Goal: Task Accomplishment & Management: Use online tool/utility

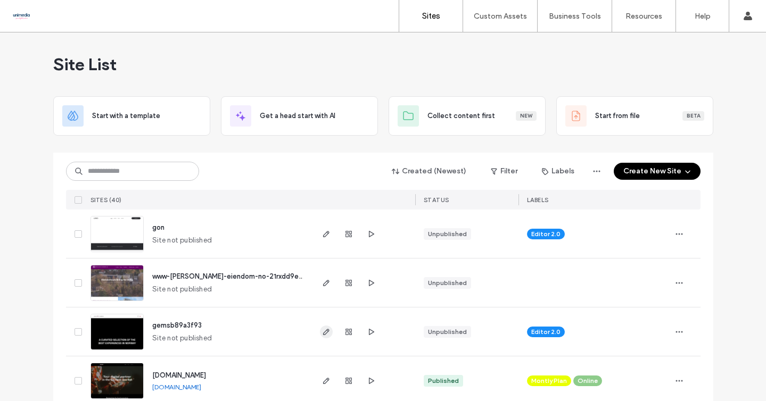
click at [322, 329] on icon "button" at bounding box center [326, 332] width 9 height 9
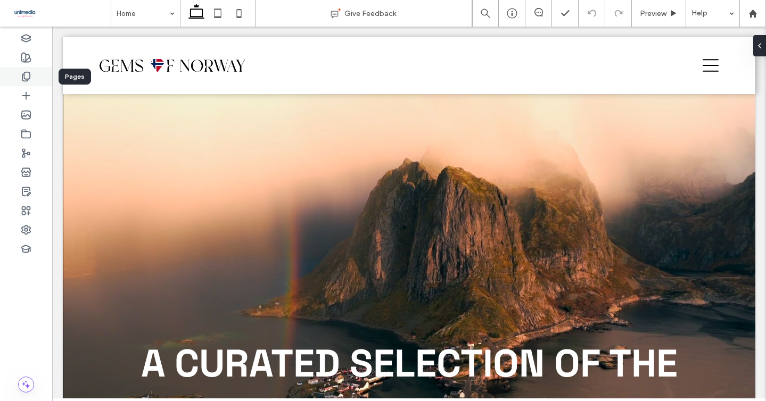
click at [26, 79] on use at bounding box center [25, 76] width 7 height 9
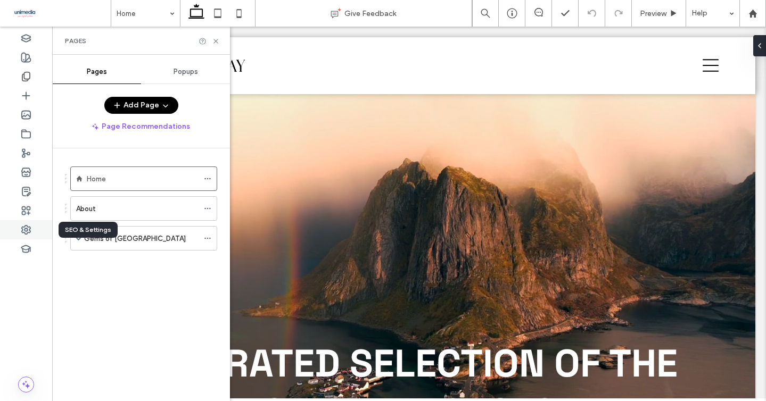
click at [23, 227] on use at bounding box center [26, 230] width 9 height 9
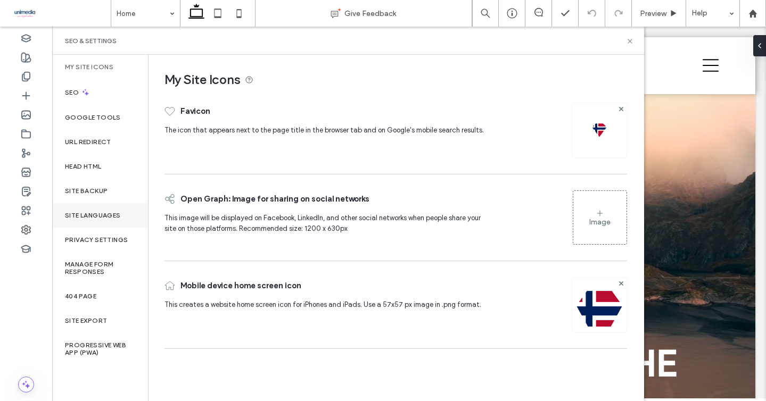
click at [89, 215] on label "Site Languages" at bounding box center [93, 215] width 56 height 7
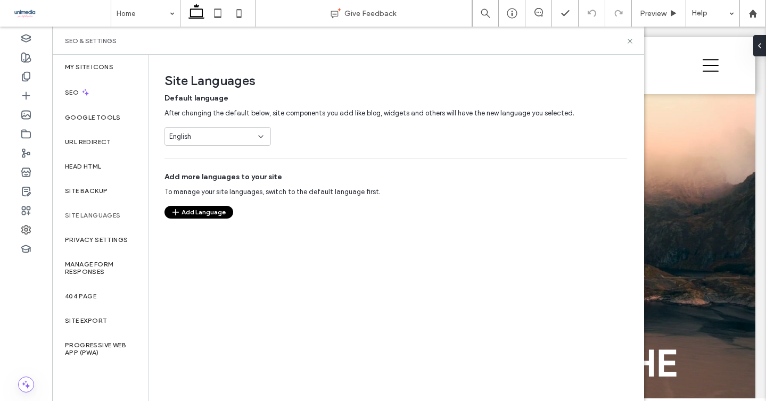
click at [194, 211] on button "Add Language" at bounding box center [198, 212] width 69 height 13
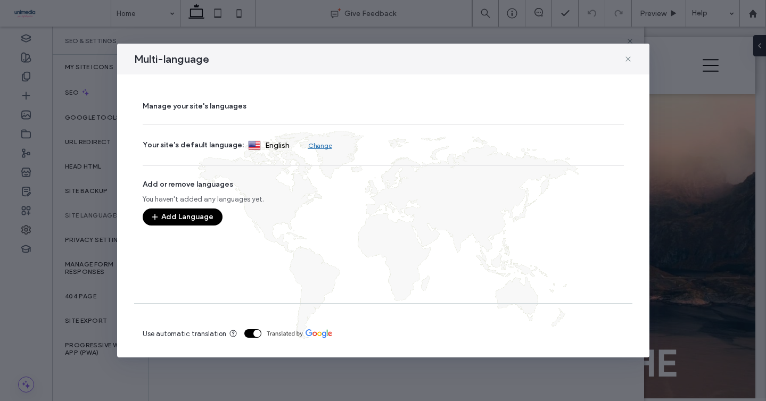
click at [187, 218] on button "Add Language" at bounding box center [183, 217] width 80 height 17
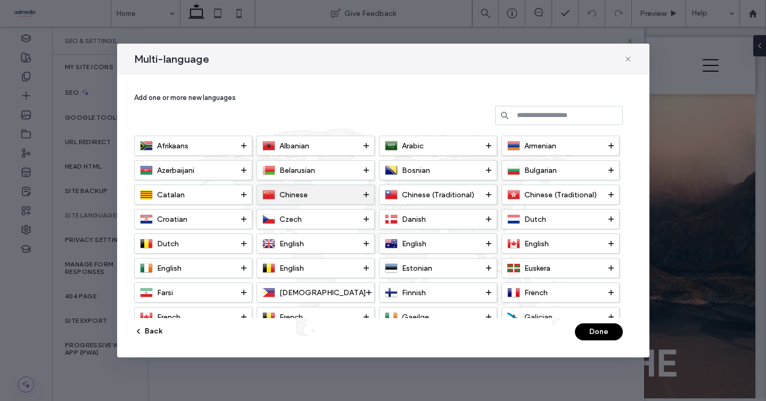
click at [316, 196] on div "Chinese" at bounding box center [312, 194] width 101 height 13
click at [592, 335] on button "Done" at bounding box center [599, 332] width 48 height 17
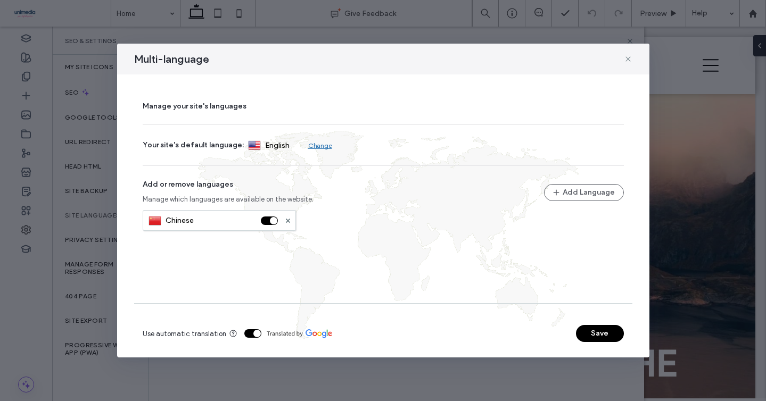
click at [613, 336] on button "Save" at bounding box center [600, 333] width 48 height 17
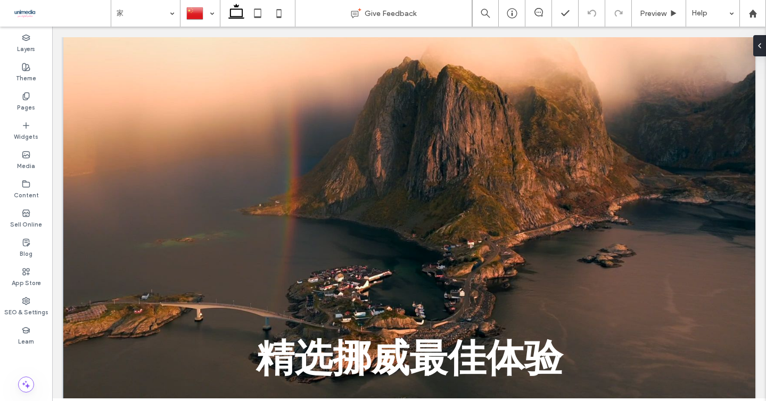
scroll to position [30, 0]
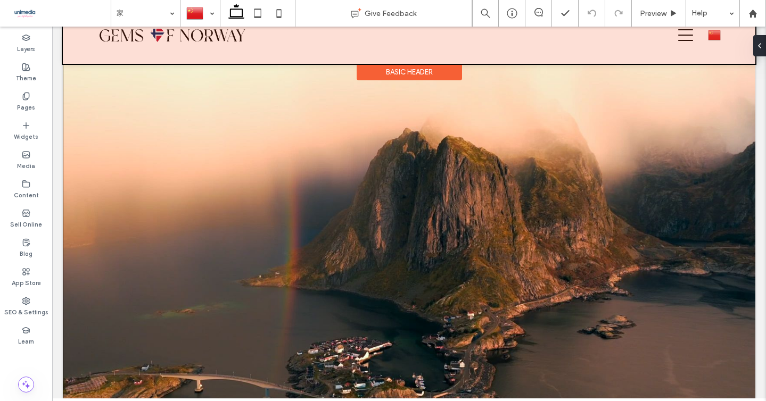
click at [718, 38] on div at bounding box center [409, 35] width 692 height 57
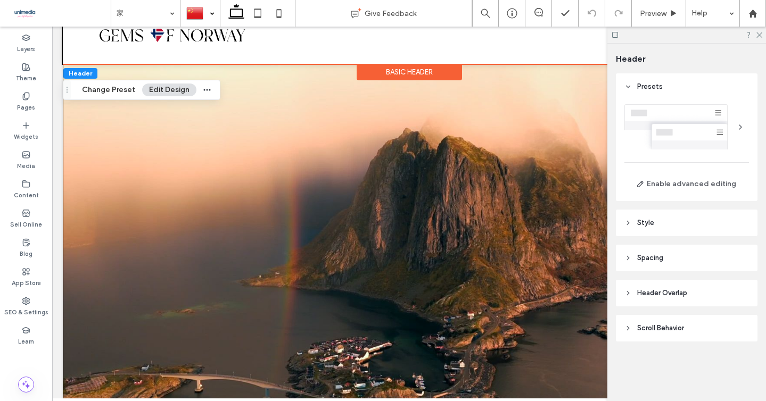
click at [195, 13] on div at bounding box center [200, 14] width 38 height 26
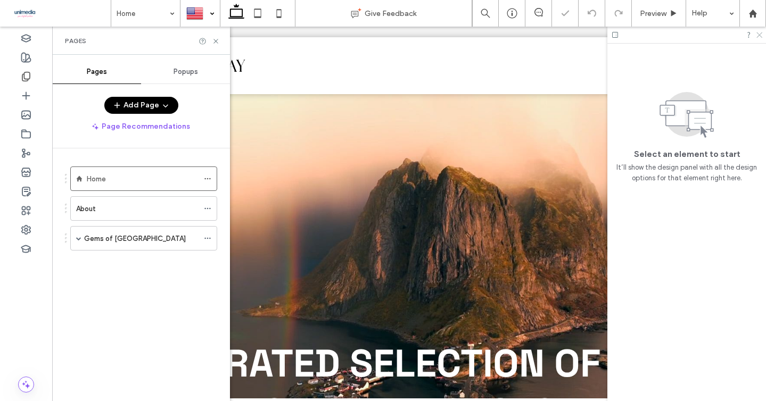
click at [760, 36] on use at bounding box center [759, 35] width 6 height 6
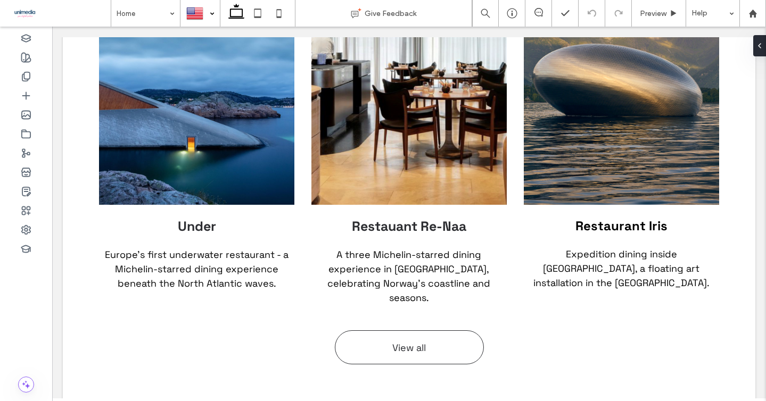
scroll to position [1249, 0]
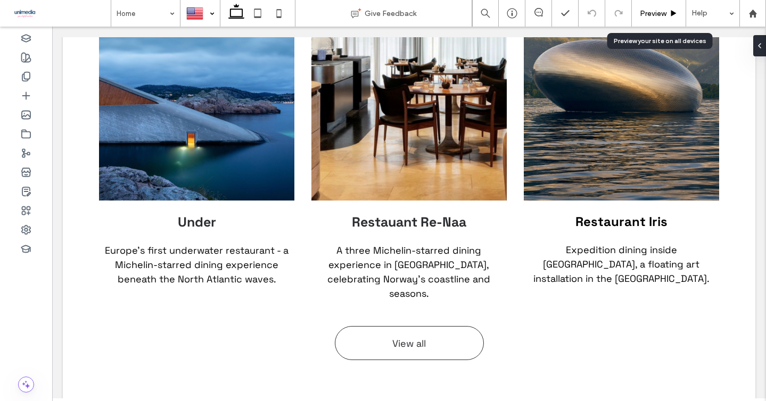
click at [664, 17] on span "Preview" at bounding box center [653, 13] width 27 height 9
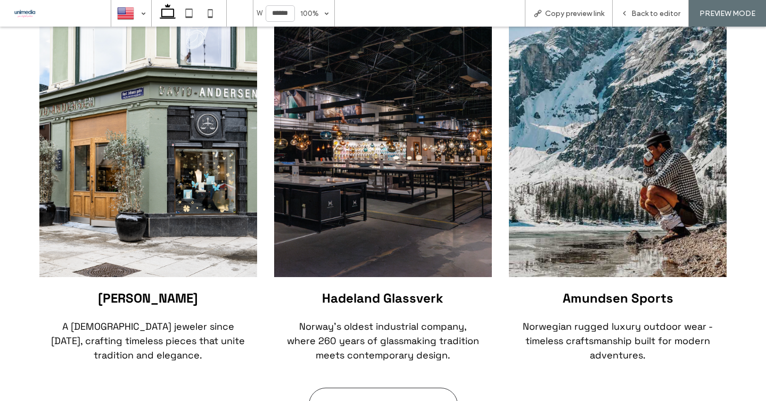
scroll to position [2360, 0]
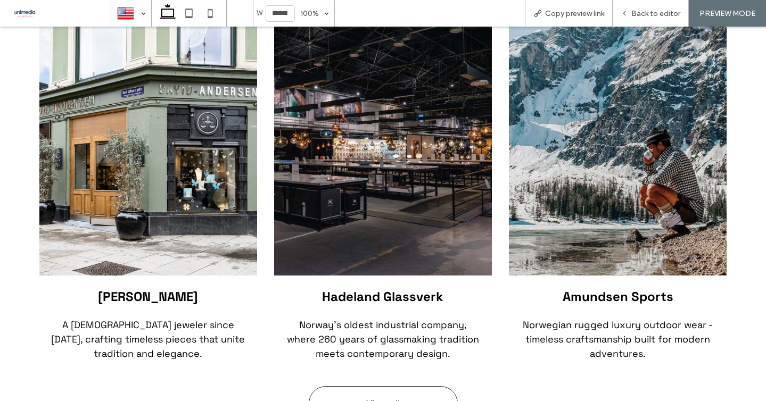
click at [412, 137] on img at bounding box center [383, 143] width 218 height 263
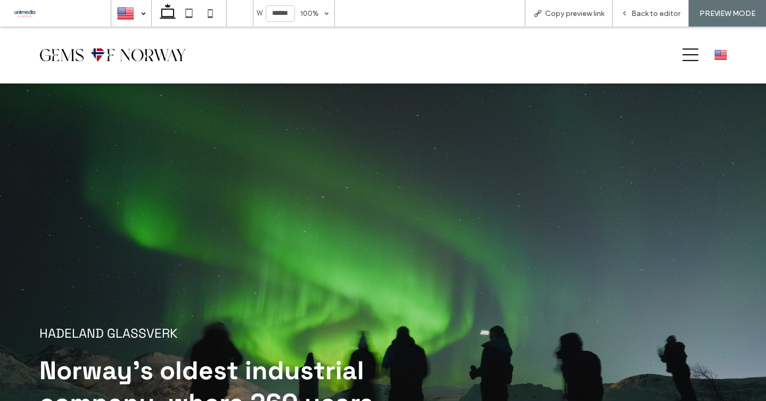
click at [131, 12] on div at bounding box center [131, 14] width 39 height 26
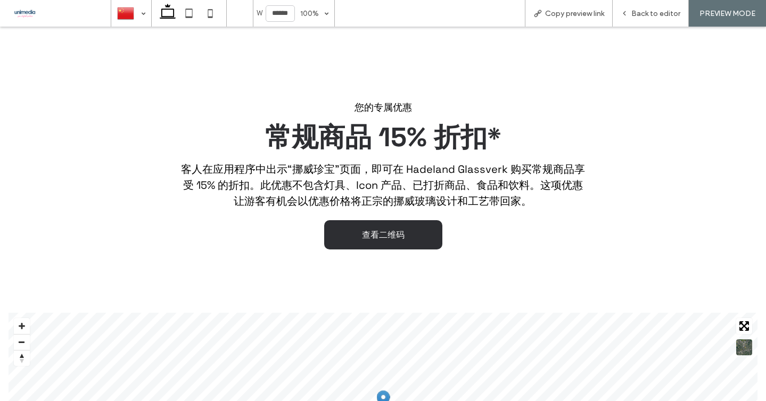
scroll to position [1006, 0]
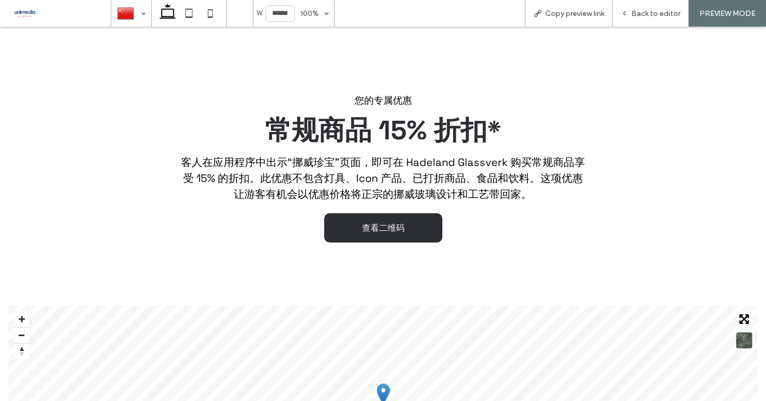
click at [160, 152] on div "Switch to Default Language" at bounding box center [89, 157] width 144 height 40
click at [182, 69] on div "您的专属优惠 常规商品 15% 折扣* 客人在应用程序中出示“挪威珍宝”页面，即可在 Hadeland Glassverk 购买常规商品享受 15% 的折扣。…" at bounding box center [383, 169] width 766 height 258
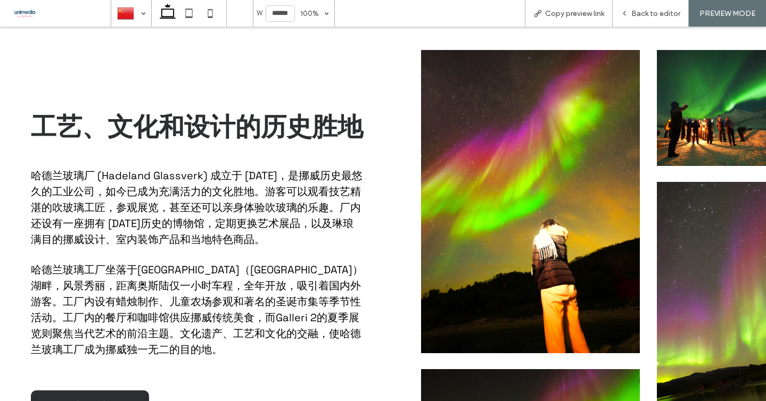
scroll to position [509, 0]
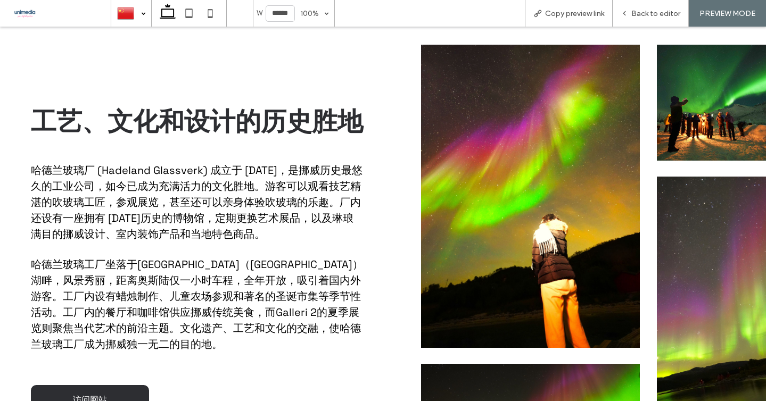
click at [129, 8] on div at bounding box center [131, 14] width 39 height 26
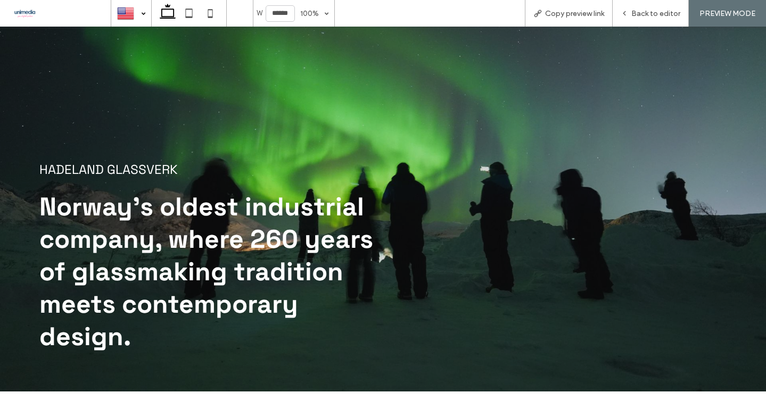
scroll to position [114, 0]
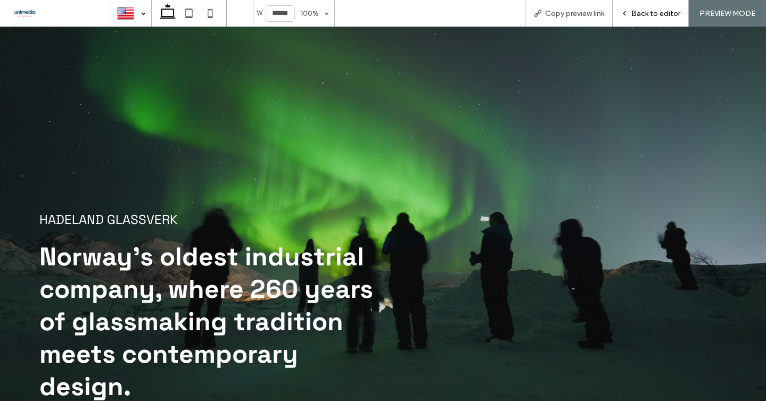
click at [647, 19] on div "Back to editor" at bounding box center [651, 13] width 76 height 27
click at [647, 11] on span "Back to editor" at bounding box center [655, 13] width 49 height 9
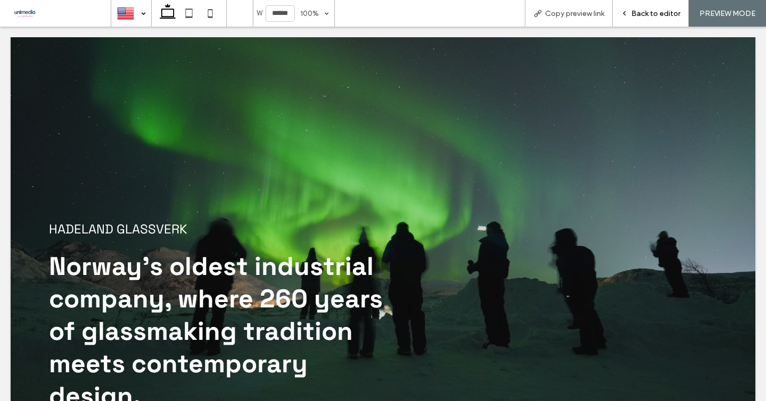
scroll to position [125, 0]
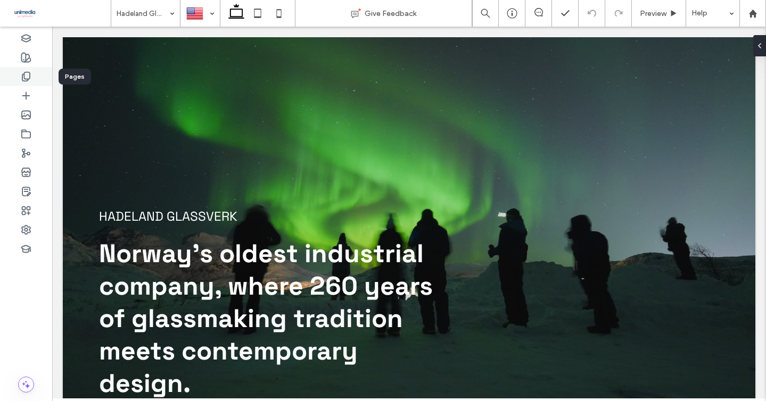
click at [22, 79] on use at bounding box center [25, 76] width 7 height 9
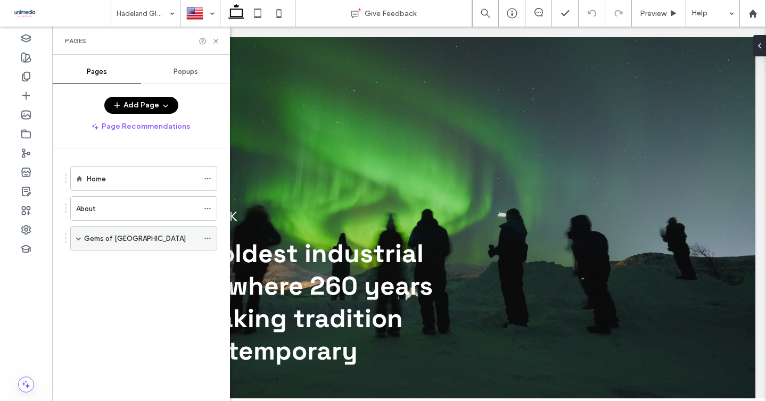
click at [75, 240] on div "Gems of [GEOGRAPHIC_DATA]" at bounding box center [143, 238] width 147 height 24
click at [81, 239] on div "Gems of [GEOGRAPHIC_DATA]" at bounding box center [143, 238] width 147 height 24
click at [80, 239] on span at bounding box center [78, 238] width 5 height 5
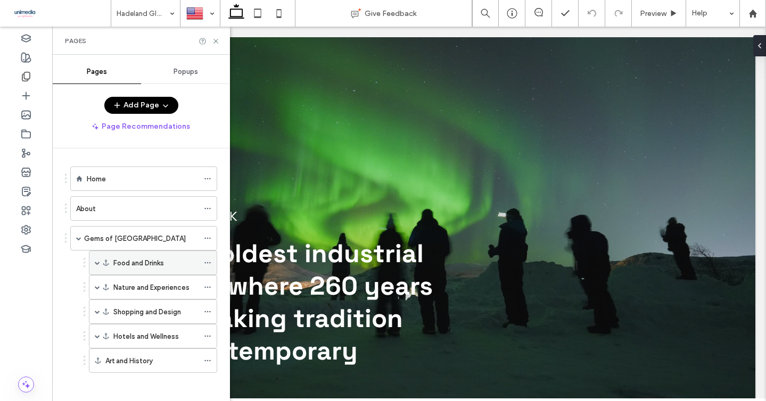
click at [97, 262] on span at bounding box center [97, 262] width 5 height 5
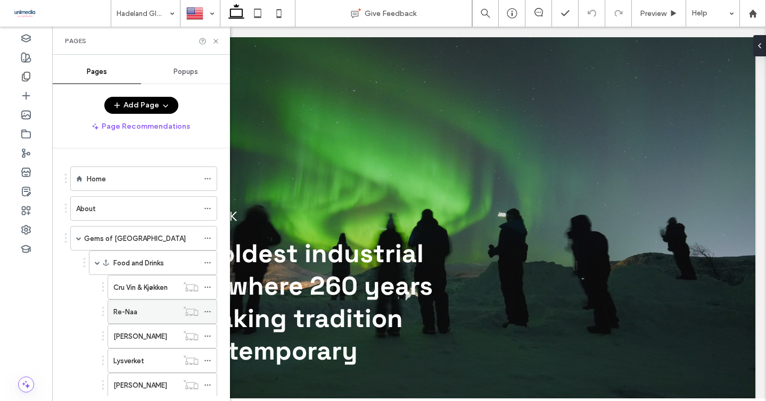
click at [142, 303] on div "Re-Naa" at bounding box center [145, 311] width 64 height 23
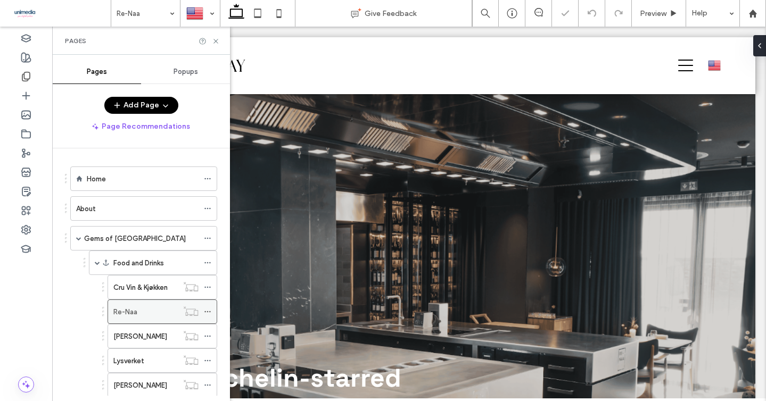
scroll to position [175, 0]
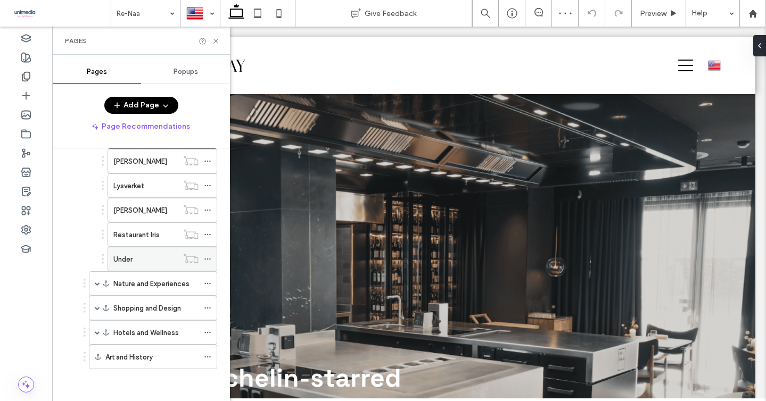
click at [136, 255] on div "Under" at bounding box center [145, 259] width 64 height 11
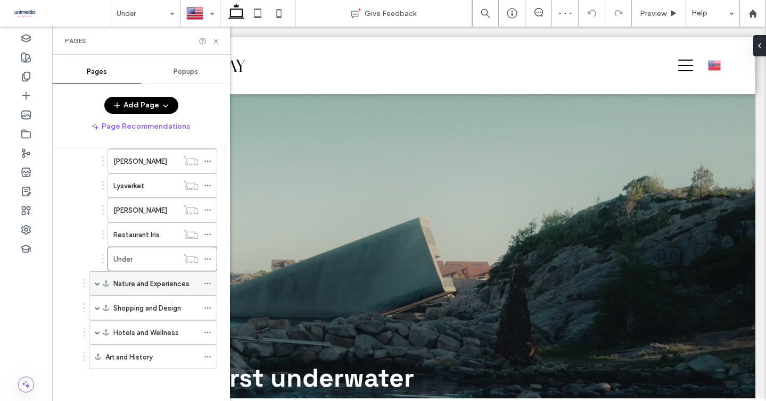
click at [95, 284] on span at bounding box center [97, 283] width 5 height 5
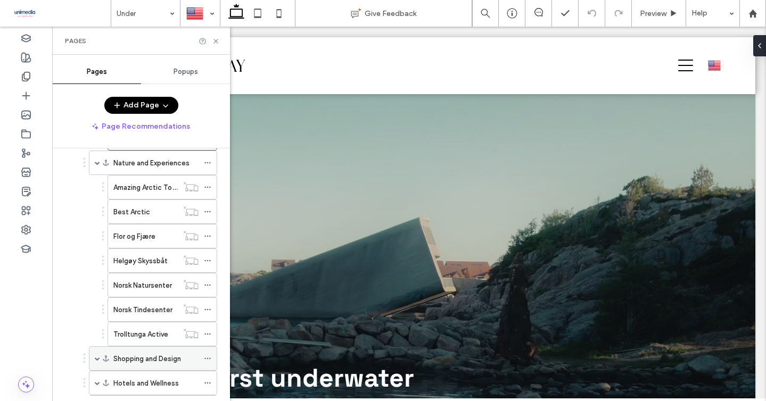
click at [94, 359] on div "Shopping and Design" at bounding box center [153, 359] width 128 height 24
click at [96, 359] on span at bounding box center [97, 358] width 5 height 5
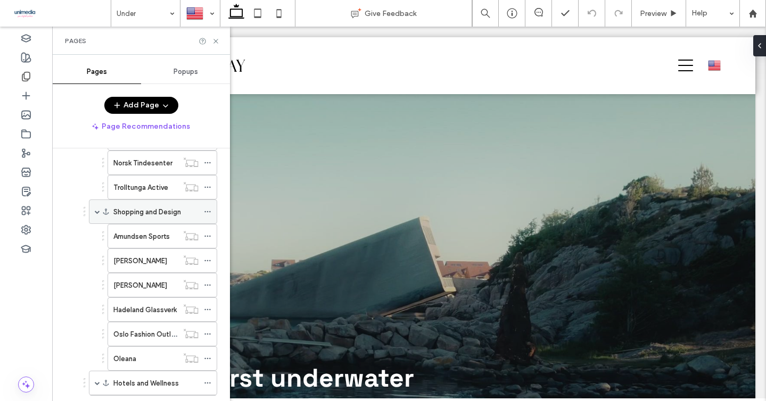
scroll to position [493, 0]
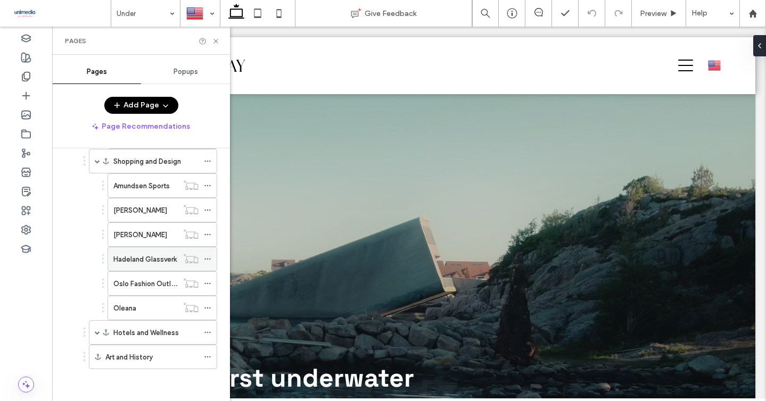
click at [135, 257] on label "Hadeland Glassverk" at bounding box center [144, 259] width 63 height 19
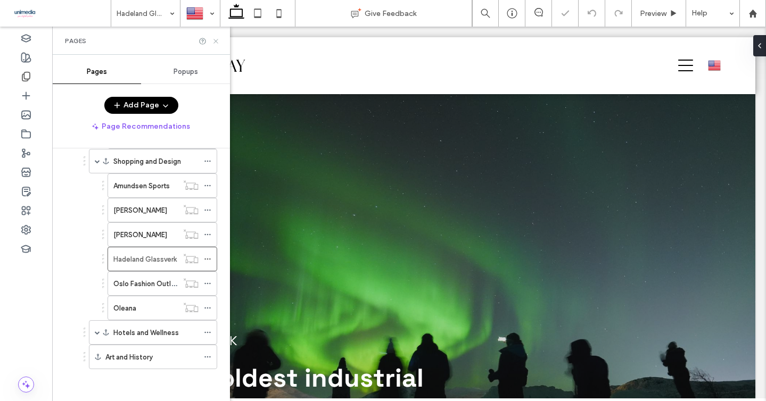
click at [215, 39] on icon at bounding box center [216, 41] width 8 height 8
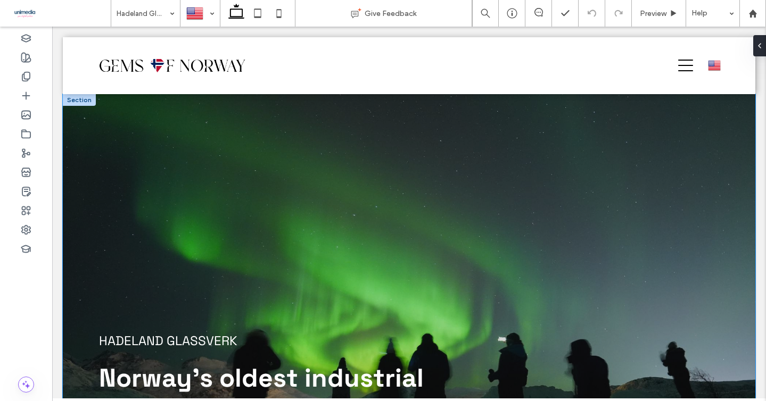
click at [75, 154] on div "HADELAND GLASSVERK Norway’s oldest industrial company, where 260 years of glass…" at bounding box center [409, 327] width 692 height 466
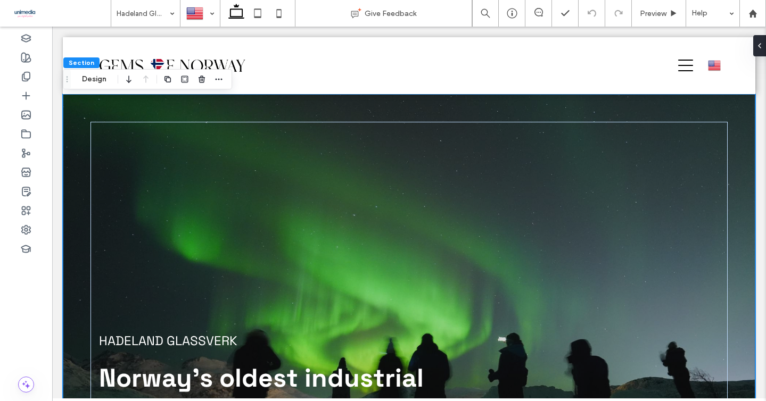
click at [86, 128] on div "HADELAND GLASSVERK Norway’s oldest industrial company, where 260 years of glass…" at bounding box center [409, 327] width 692 height 466
click at [101, 77] on button "Design" at bounding box center [94, 79] width 38 height 13
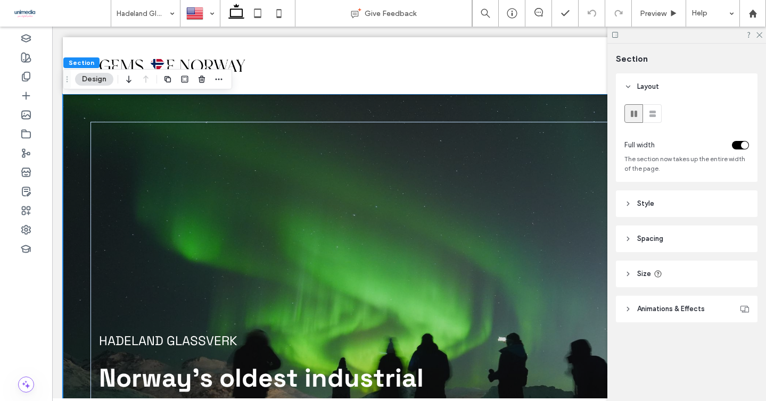
click at [632, 303] on header "Animations & Effects" at bounding box center [687, 309] width 142 height 27
click at [630, 197] on header "Style" at bounding box center [687, 204] width 142 height 27
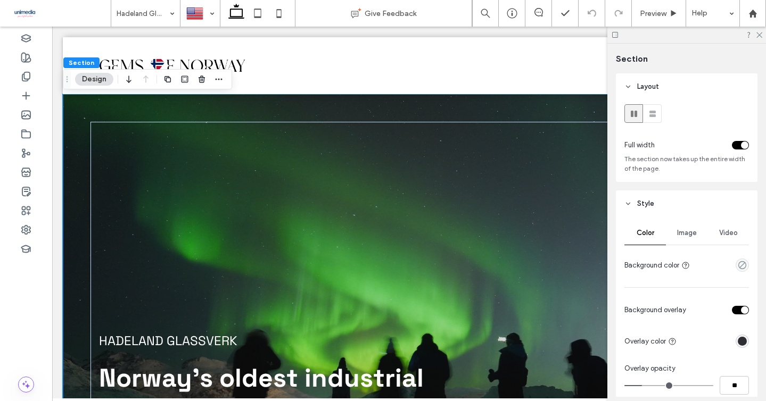
click at [675, 228] on div "Image" at bounding box center [687, 232] width 42 height 23
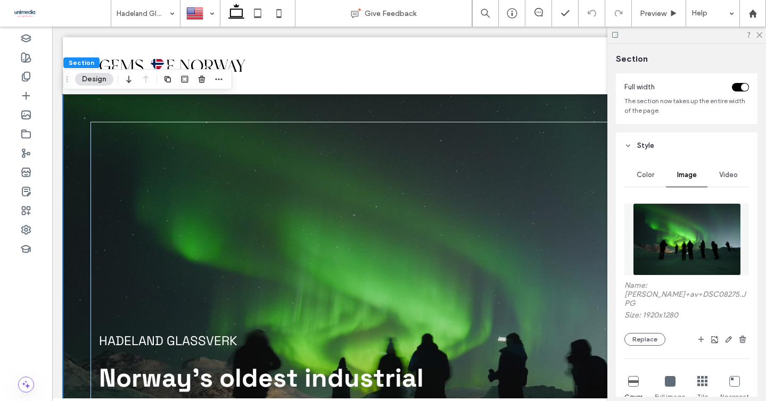
scroll to position [73, 0]
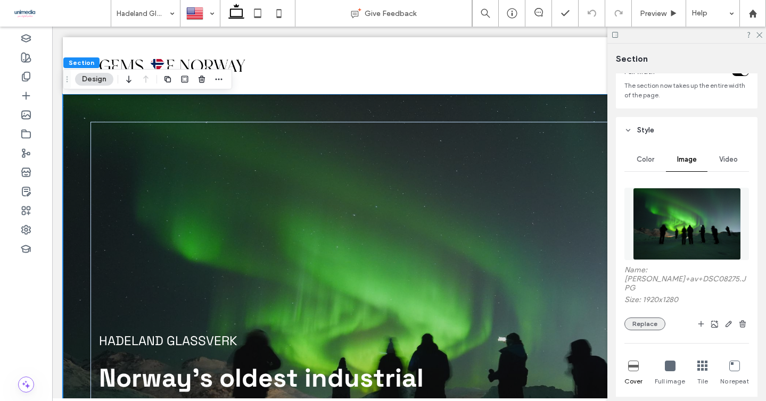
click at [655, 318] on button "Replace" at bounding box center [644, 324] width 41 height 13
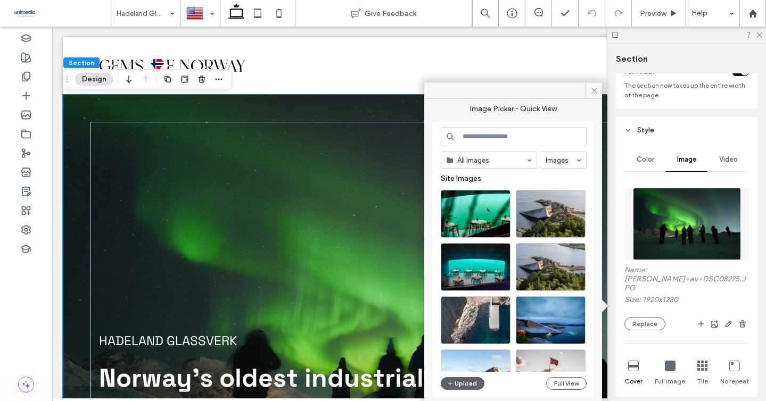
click at [467, 372] on div "All Images Images Site Images Upload Full View" at bounding box center [514, 260] width 146 height 266
click at [467, 375] on div "All Images Images Site Images Upload Full View" at bounding box center [514, 260] width 146 height 266
click at [466, 382] on button "Upload" at bounding box center [463, 383] width 44 height 13
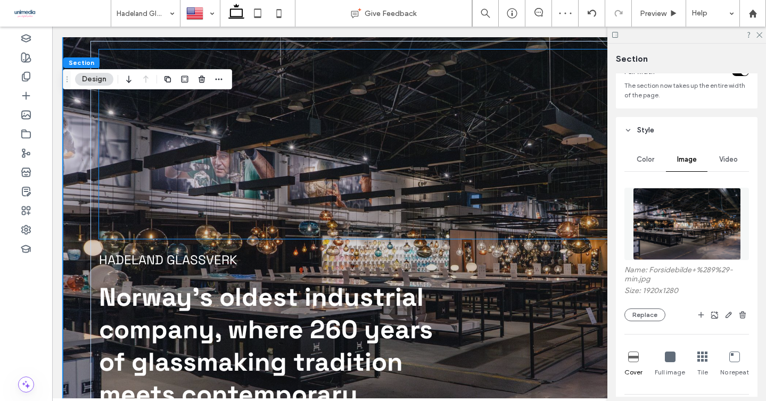
scroll to position [195, 0]
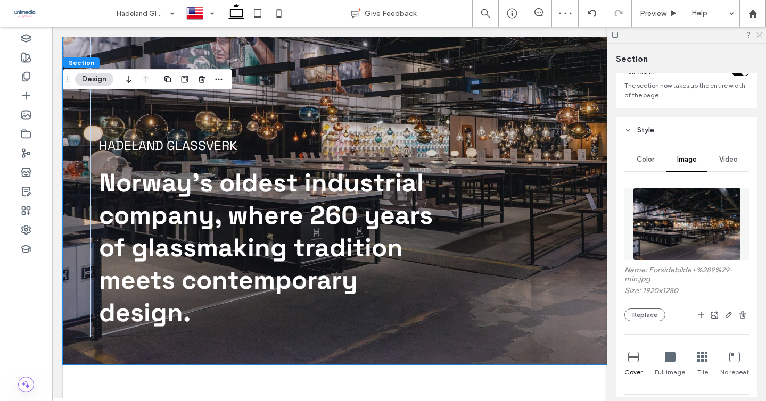
click at [758, 36] on icon at bounding box center [758, 34] width 7 height 7
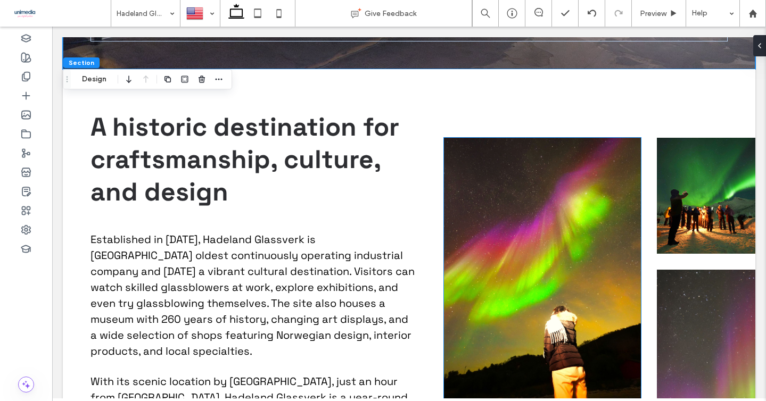
scroll to position [582, 0]
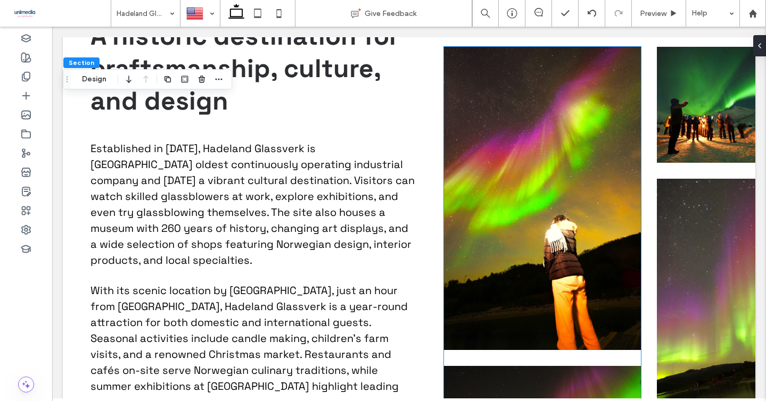
click at [525, 135] on img at bounding box center [542, 198] width 197 height 303
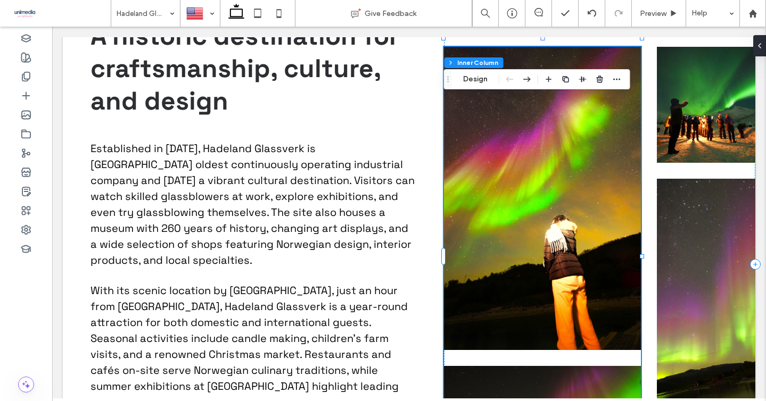
click at [489, 141] on img at bounding box center [542, 198] width 197 height 303
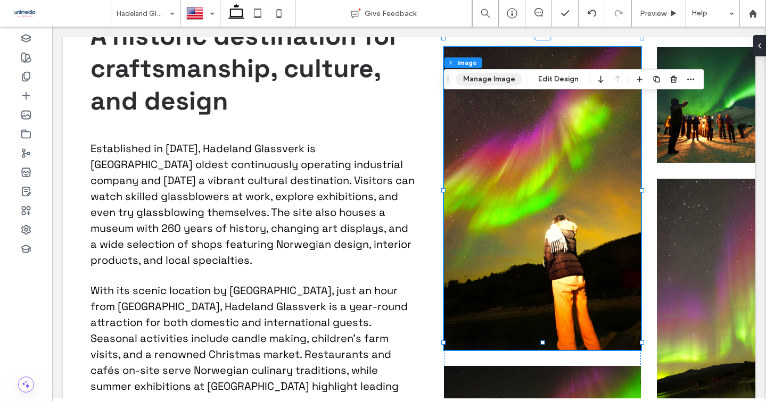
click at [476, 73] on button "Manage Image" at bounding box center [489, 79] width 66 height 13
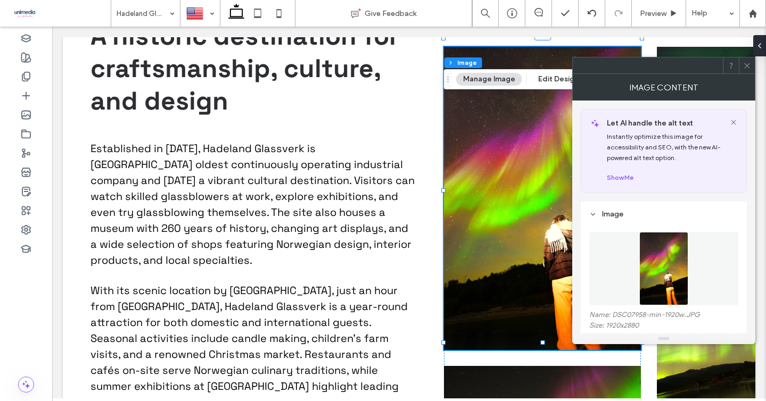
click at [629, 269] on figure at bounding box center [663, 268] width 149 height 73
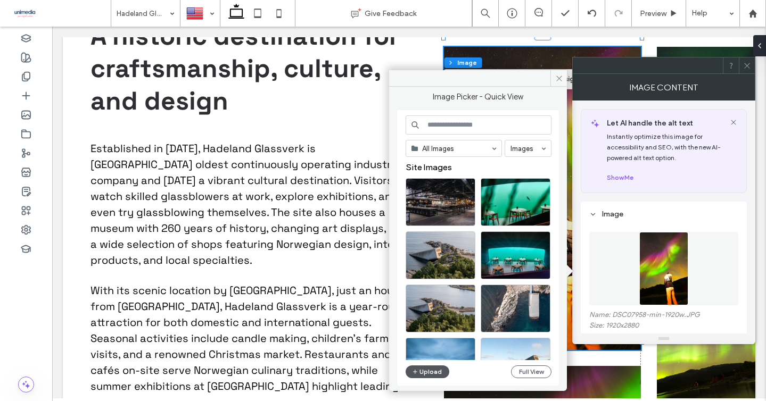
click at [427, 375] on button "Upload" at bounding box center [428, 372] width 44 height 13
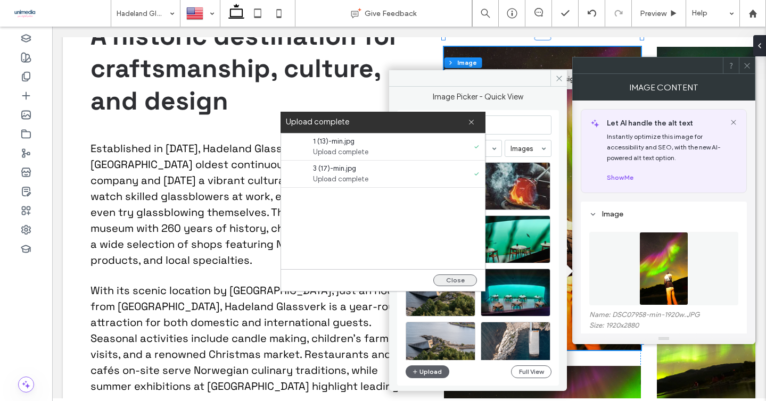
click at [459, 277] on button "Close" at bounding box center [455, 281] width 44 height 12
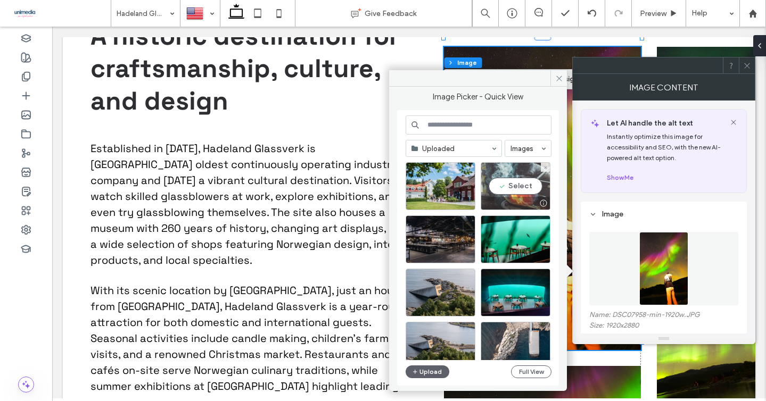
click at [518, 186] on div "Select" at bounding box center [516, 186] width 70 height 48
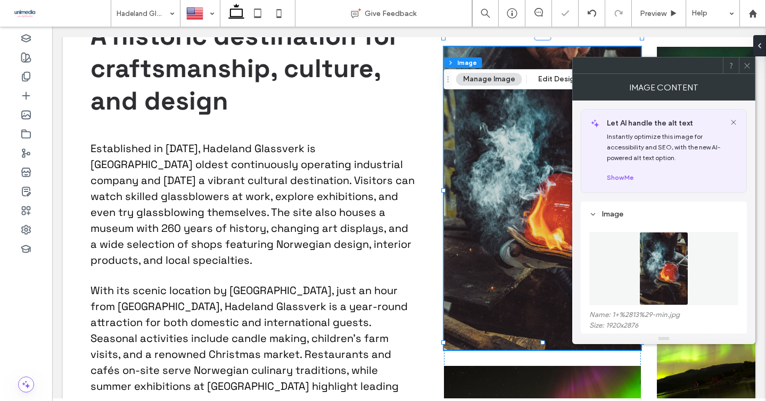
click at [746, 67] on use at bounding box center [746, 65] width 5 height 5
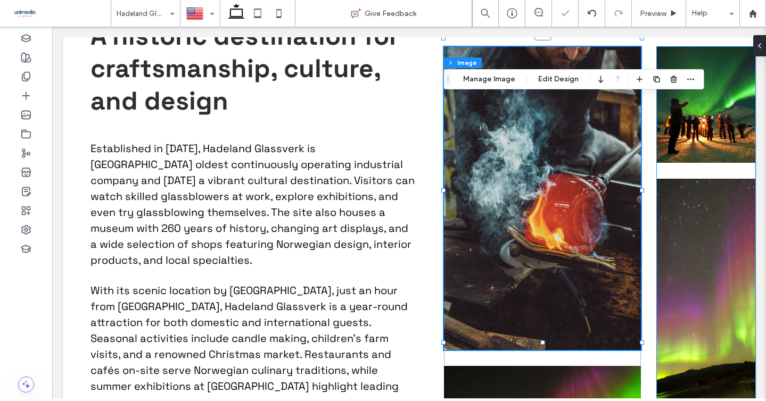
click at [705, 122] on img at bounding box center [706, 105] width 98 height 116
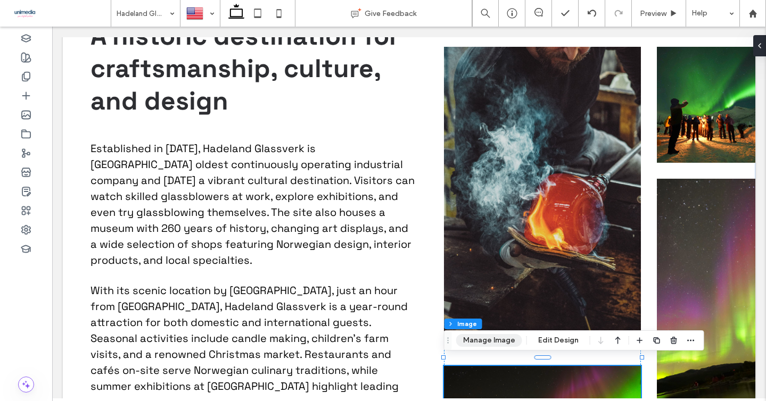
click at [488, 343] on button "Manage Image" at bounding box center [489, 340] width 66 height 13
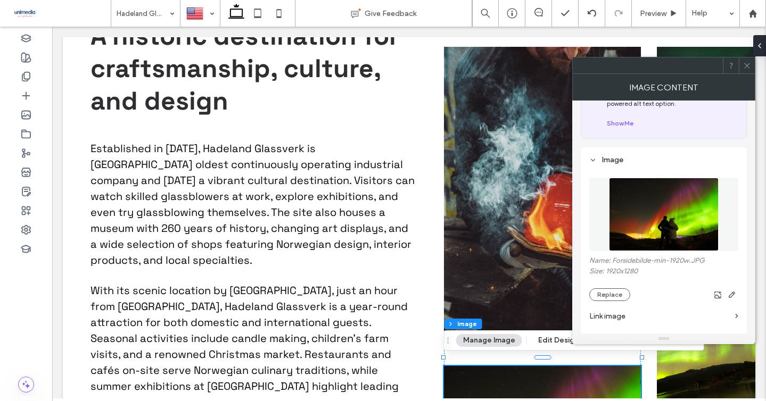
scroll to position [54, 0]
click at [606, 292] on button "Replace" at bounding box center [609, 295] width 41 height 13
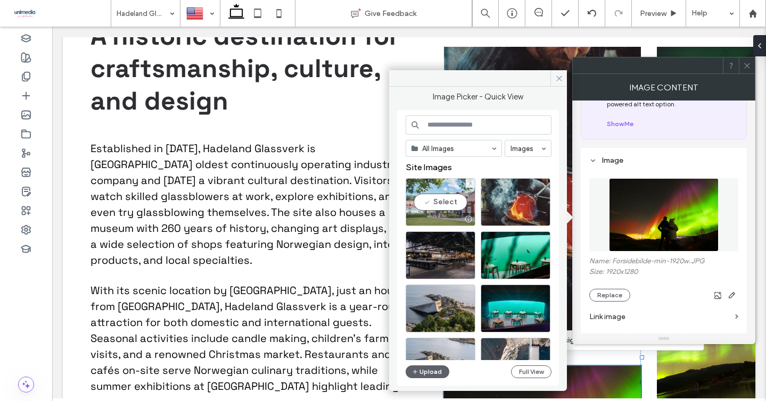
click at [432, 202] on div "Select" at bounding box center [441, 202] width 70 height 48
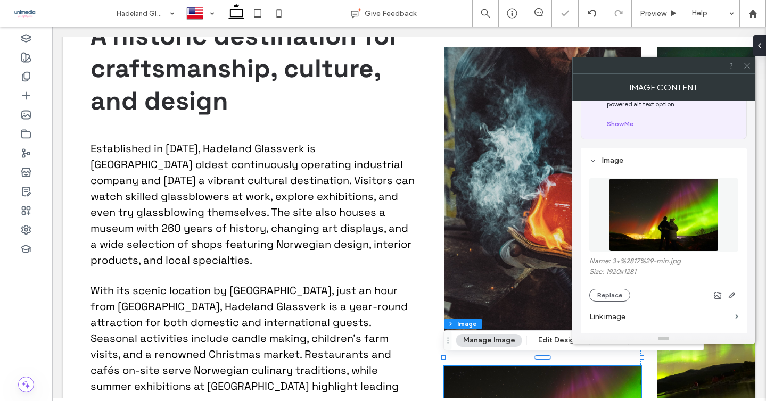
click at [747, 66] on use at bounding box center [746, 65] width 5 height 5
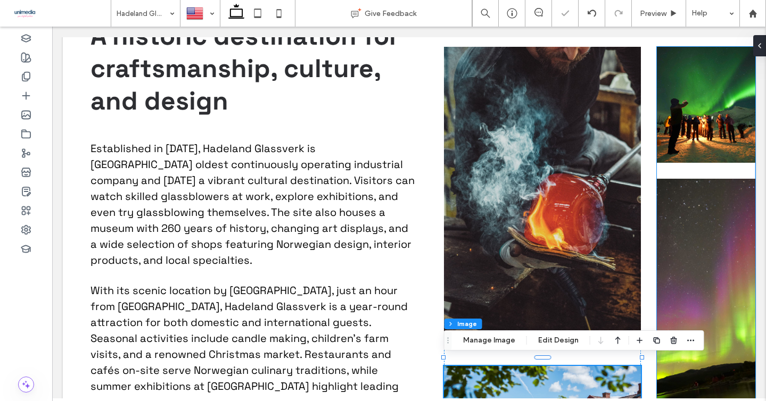
click at [699, 91] on img at bounding box center [706, 105] width 98 height 116
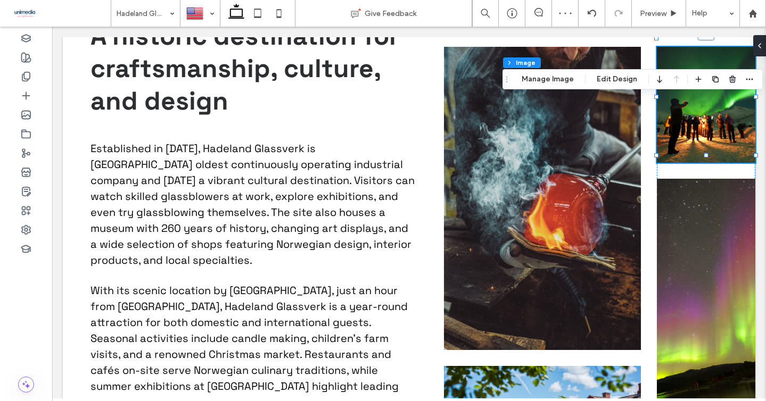
scroll to position [85, 0]
click at [561, 78] on button "Manage Image" at bounding box center [548, 79] width 66 height 13
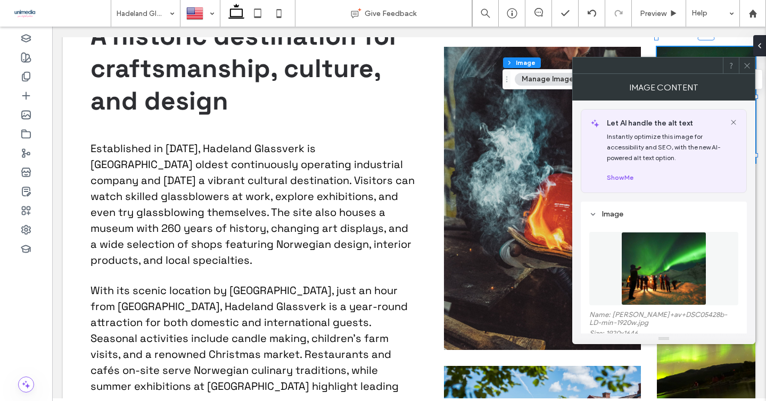
scroll to position [89, 0]
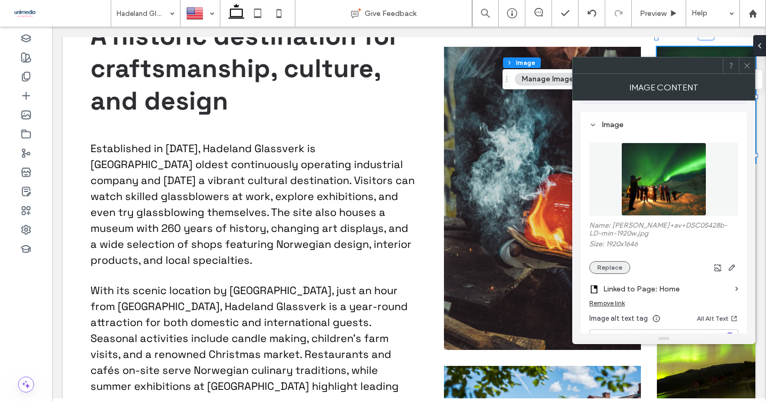
click at [607, 267] on button "Replace" at bounding box center [609, 267] width 41 height 13
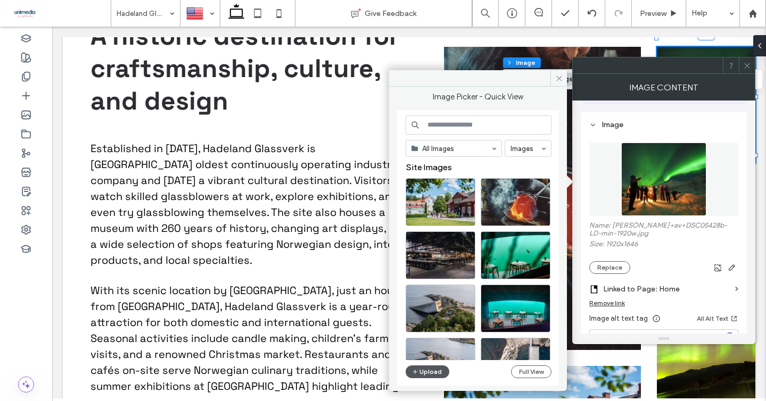
click at [427, 369] on button "Upload" at bounding box center [428, 372] width 44 height 13
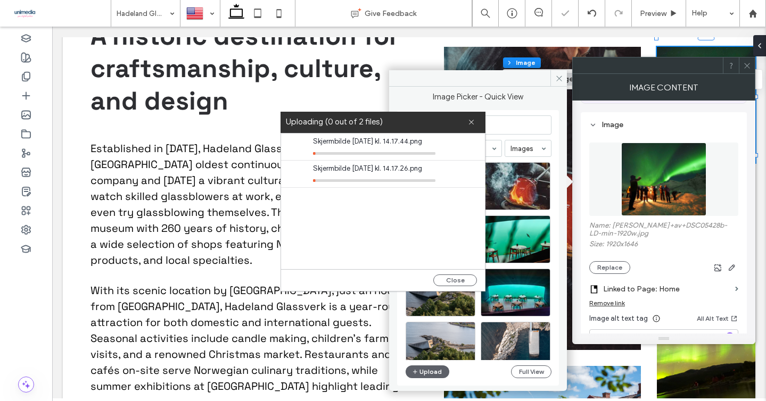
click at [607, 306] on div "Remove link" at bounding box center [607, 303] width 36 height 8
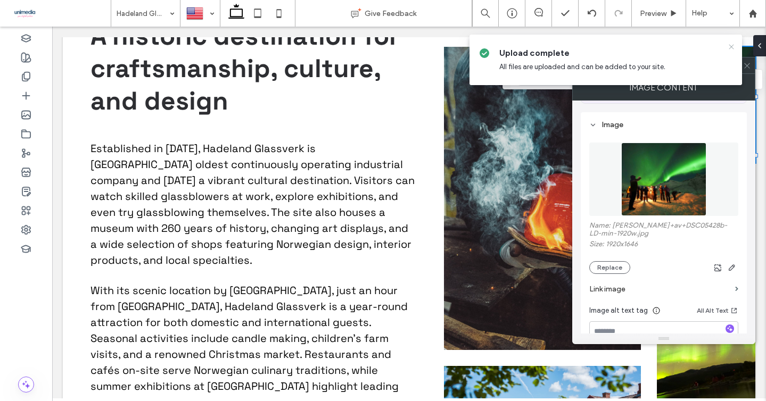
click at [729, 48] on use at bounding box center [731, 46] width 5 height 5
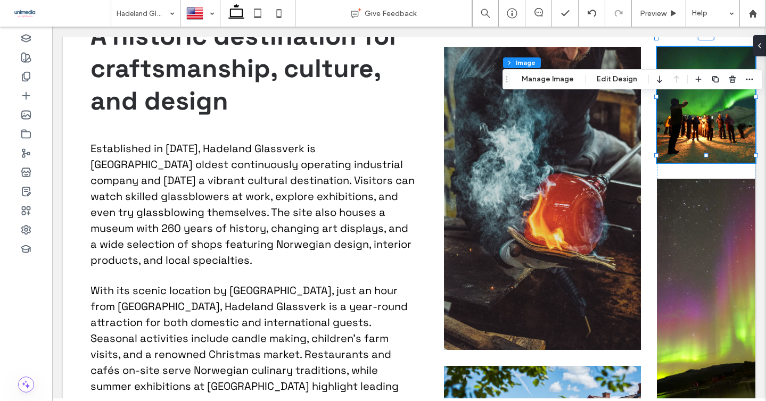
click at [699, 126] on img at bounding box center [706, 105] width 98 height 116
click at [563, 73] on button "Manage Image" at bounding box center [548, 79] width 66 height 13
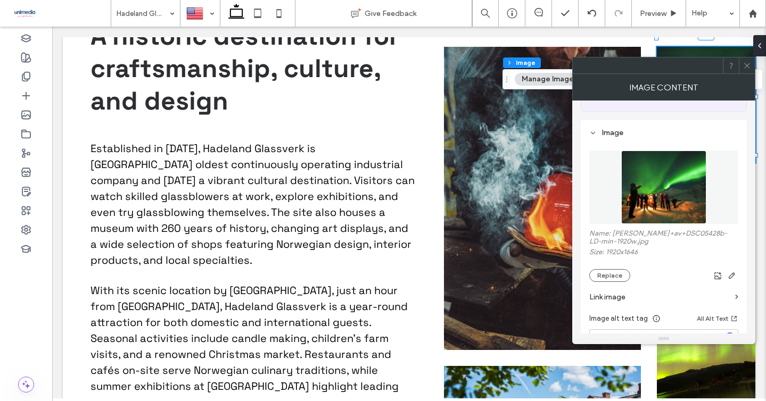
scroll to position [83, 0]
click at [613, 270] on button "Replace" at bounding box center [609, 274] width 41 height 13
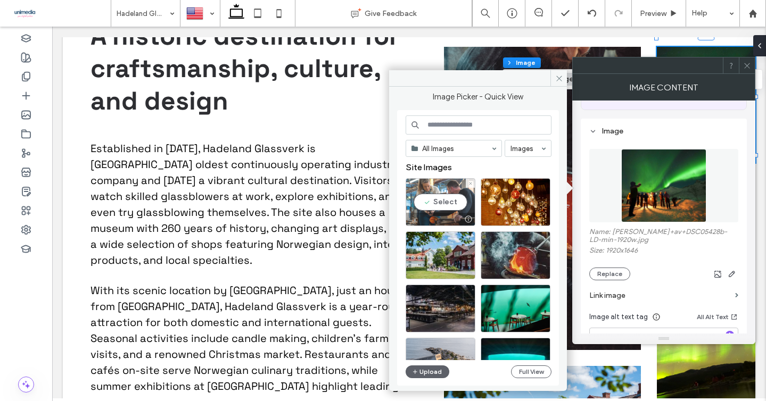
click at [443, 200] on div "Select" at bounding box center [441, 202] width 70 height 48
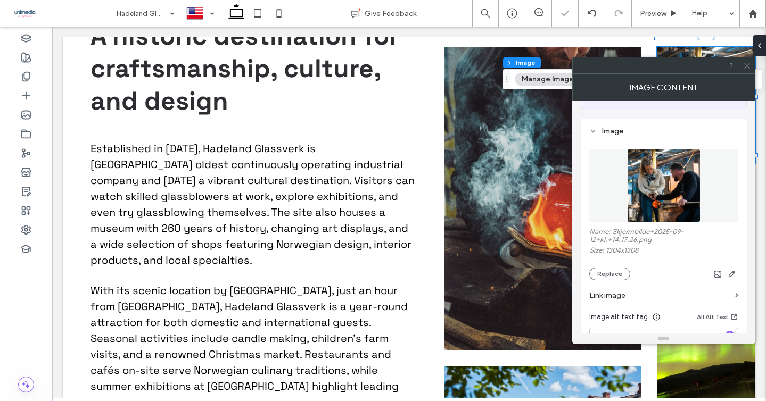
click at [744, 65] on icon at bounding box center [747, 66] width 8 height 8
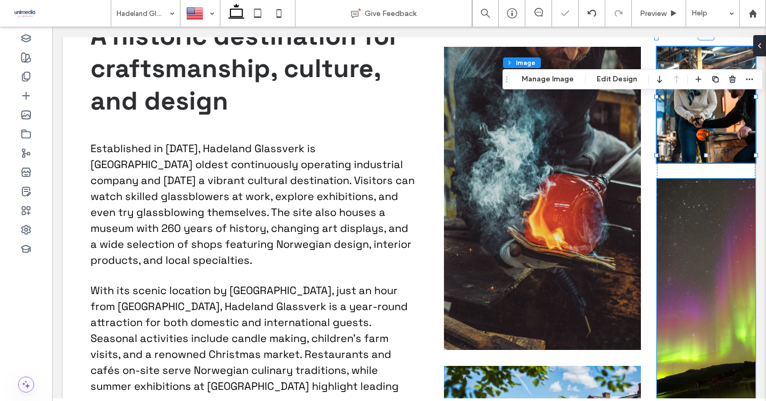
click at [716, 294] on img at bounding box center [706, 330] width 98 height 303
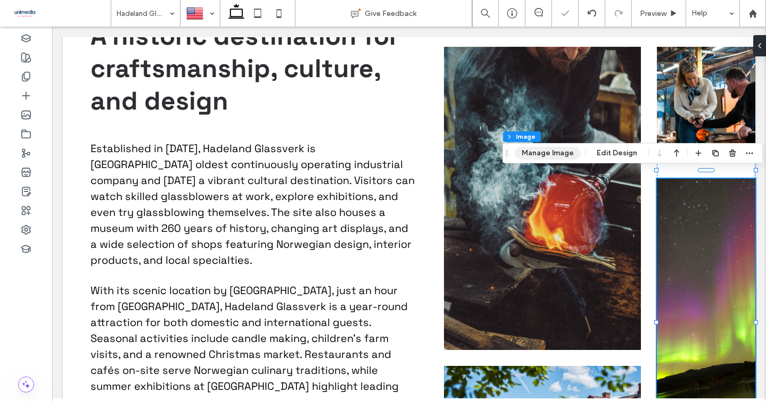
click at [553, 156] on button "Manage Image" at bounding box center [548, 153] width 66 height 13
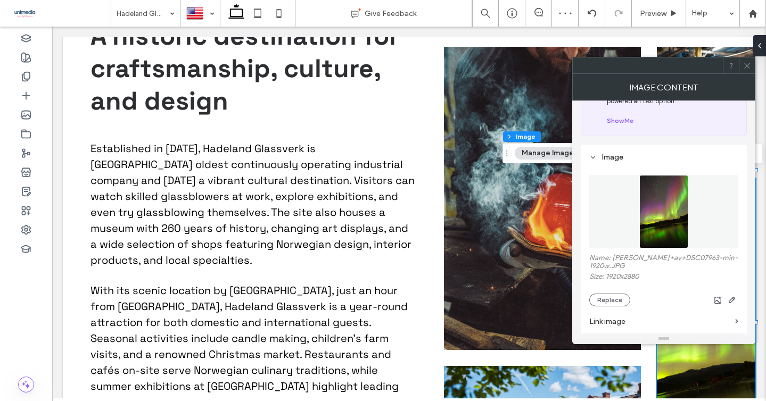
scroll to position [58, 0]
click at [615, 296] on button "Replace" at bounding box center [609, 299] width 41 height 13
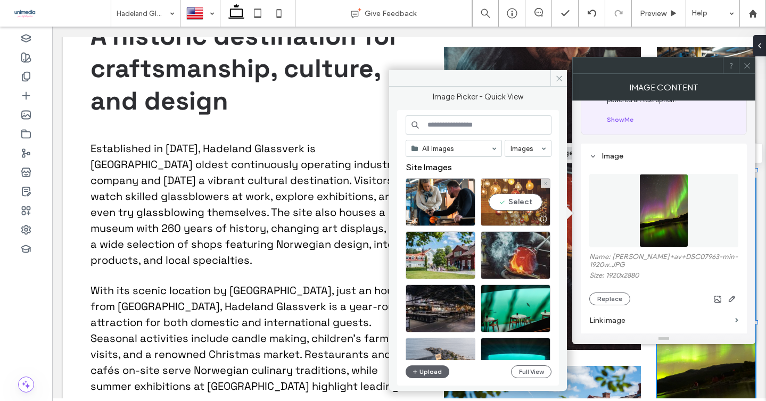
click at [510, 197] on div "Select" at bounding box center [516, 202] width 70 height 48
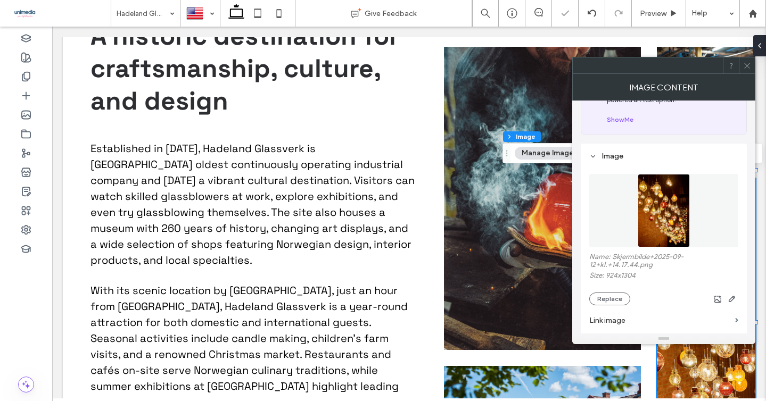
click at [746, 66] on use at bounding box center [746, 65] width 5 height 5
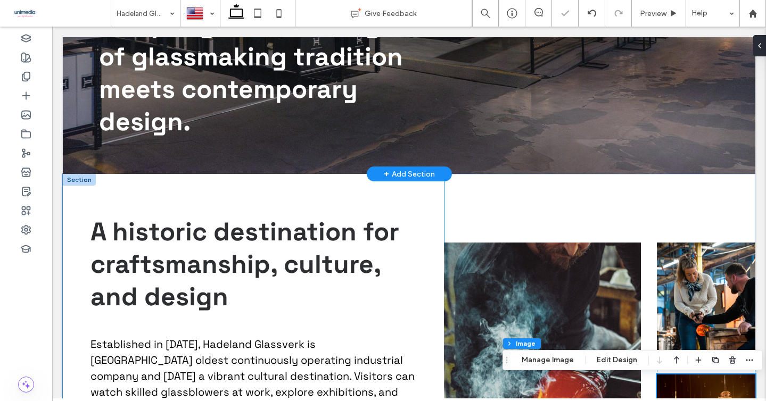
scroll to position [351, 0]
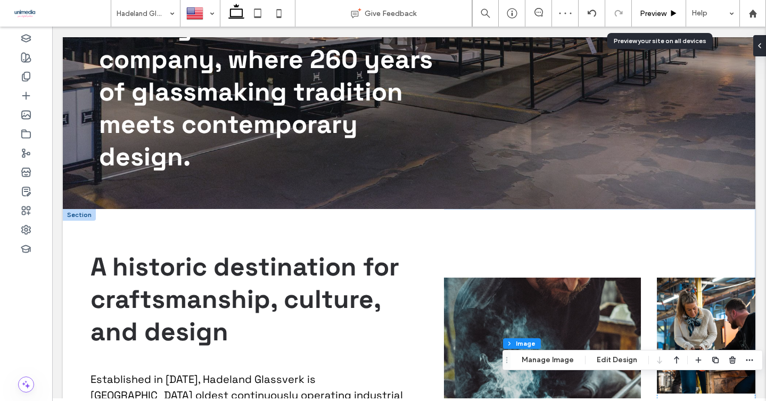
click at [642, 8] on div "Preview" at bounding box center [659, 13] width 54 height 27
click at [647, 11] on span "Preview" at bounding box center [653, 13] width 27 height 9
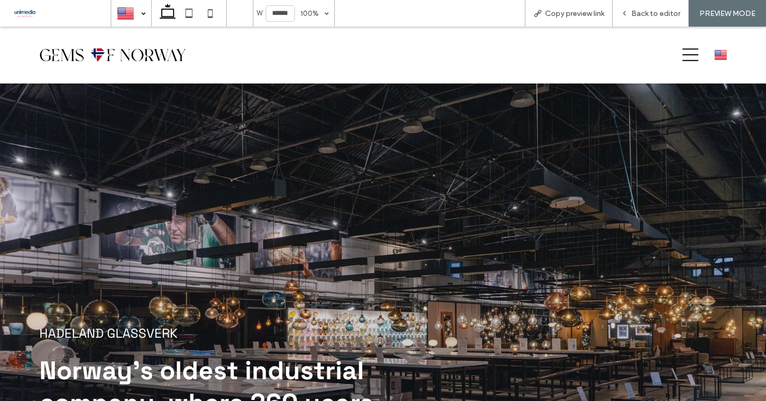
click at [115, 15] on div at bounding box center [131, 14] width 39 height 26
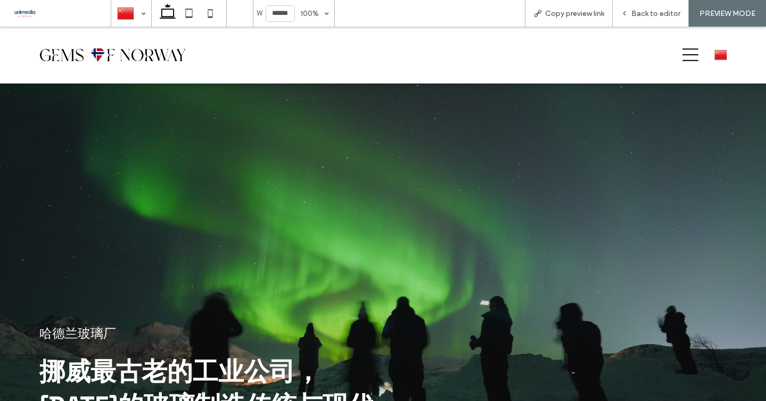
click at [424, 158] on div at bounding box center [383, 217] width 688 height 189
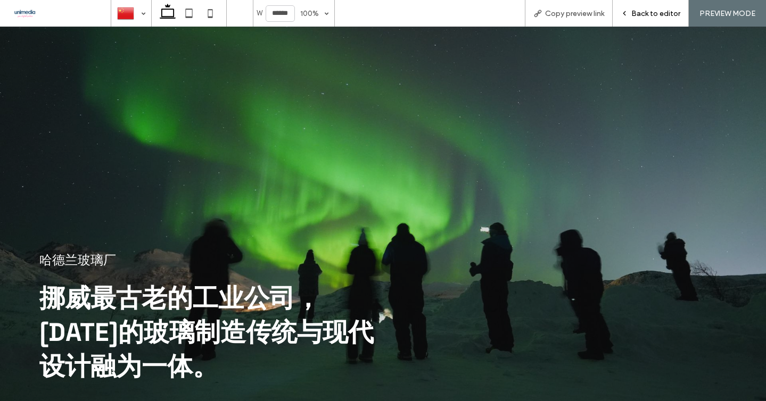
click at [645, 9] on span "Back to editor" at bounding box center [655, 13] width 49 height 9
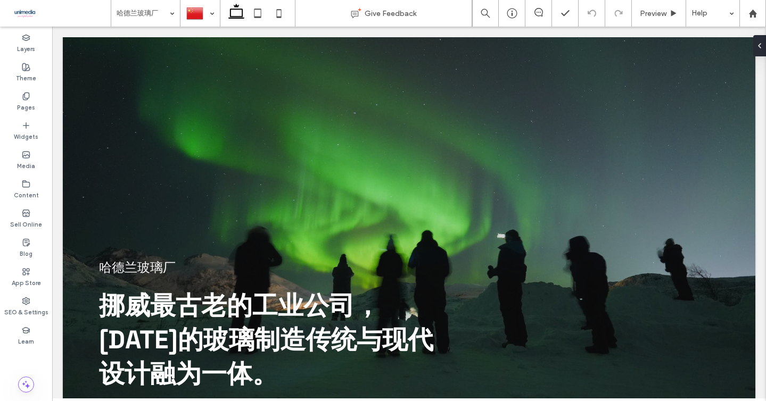
scroll to position [84, 0]
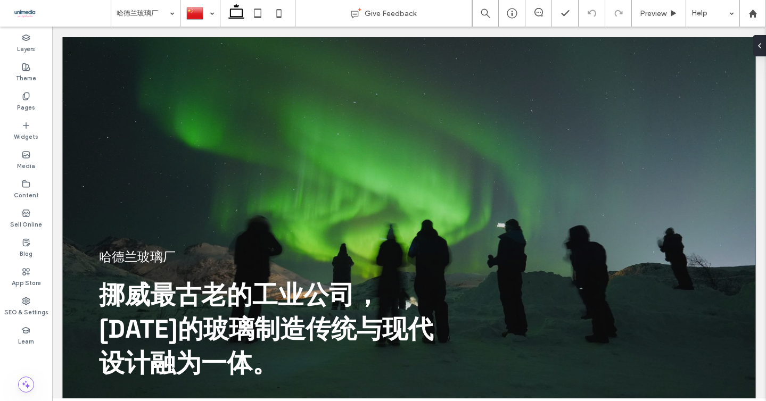
click at [72, 117] on div "哈德兰玻璃厂 挪威最古老的工业公司，260 年的玻璃制造传统与现代设计融为一体。" at bounding box center [409, 213] width 692 height 407
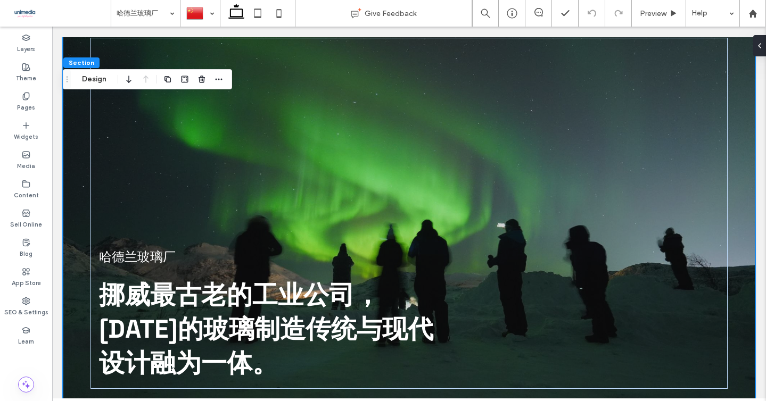
click at [74, 118] on div "哈德兰玻璃厂 挪威最古老的工业公司，260 年的玻璃制造传统与现代设计融为一体。" at bounding box center [409, 213] width 692 height 407
click at [79, 110] on div "哈德兰玻璃厂 挪威最古老的工业公司，260 年的玻璃制造传统与现代设计融为一体。" at bounding box center [409, 213] width 692 height 407
click at [98, 78] on button "Design" at bounding box center [94, 79] width 38 height 13
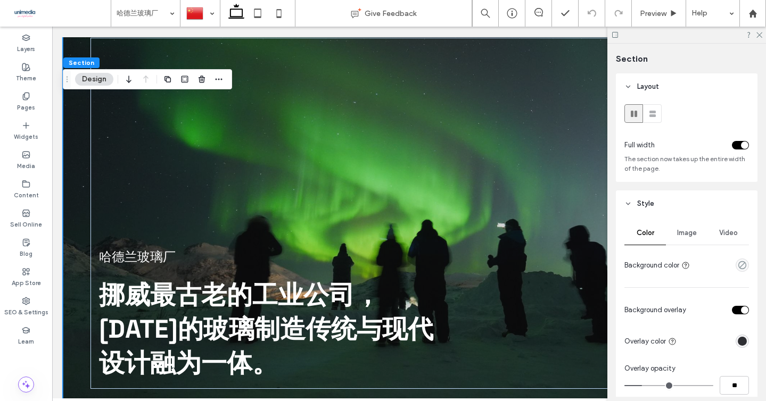
click at [684, 238] on div "Image" at bounding box center [687, 232] width 42 height 23
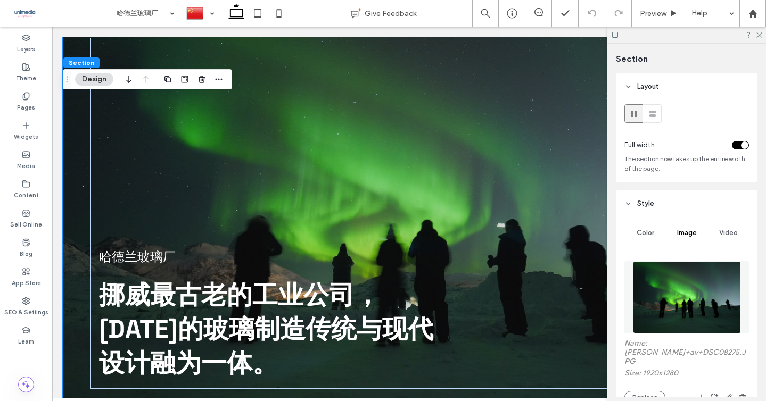
click at [678, 299] on img at bounding box center [687, 297] width 108 height 72
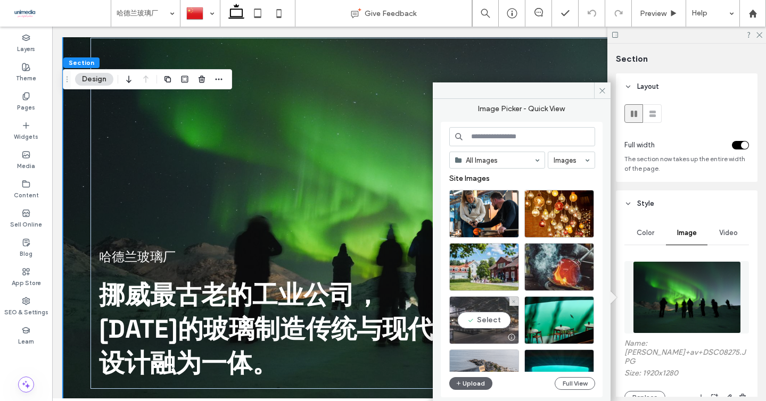
click at [483, 321] on div "Select" at bounding box center [484, 320] width 70 height 48
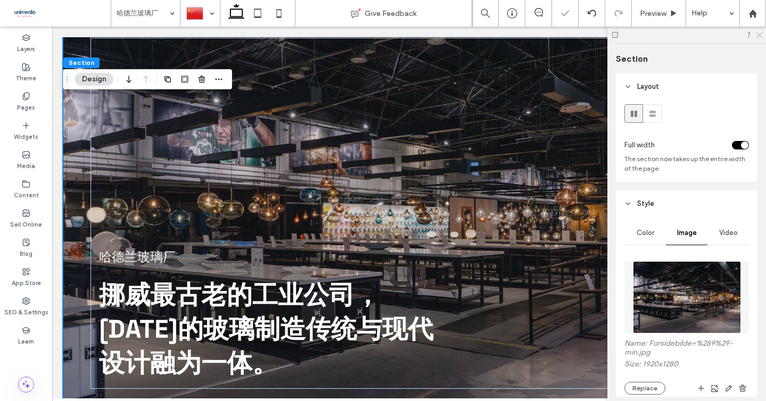
click at [756, 34] on icon at bounding box center [758, 34] width 7 height 7
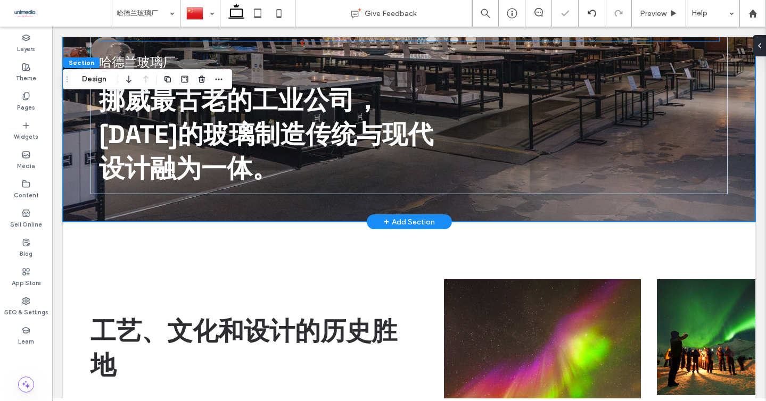
scroll to position [391, 0]
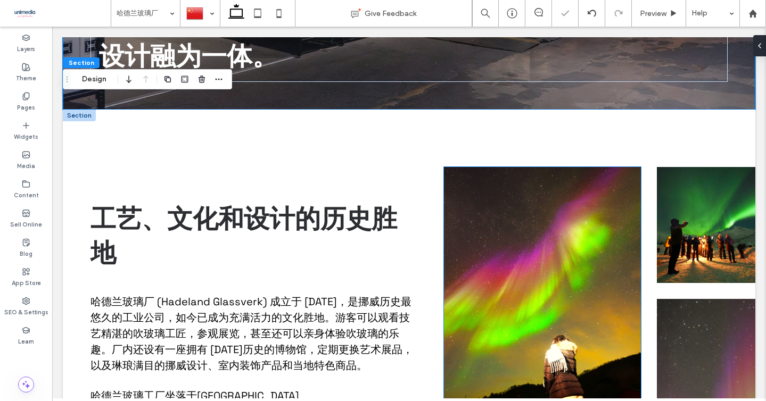
click at [595, 234] on img at bounding box center [542, 318] width 197 height 303
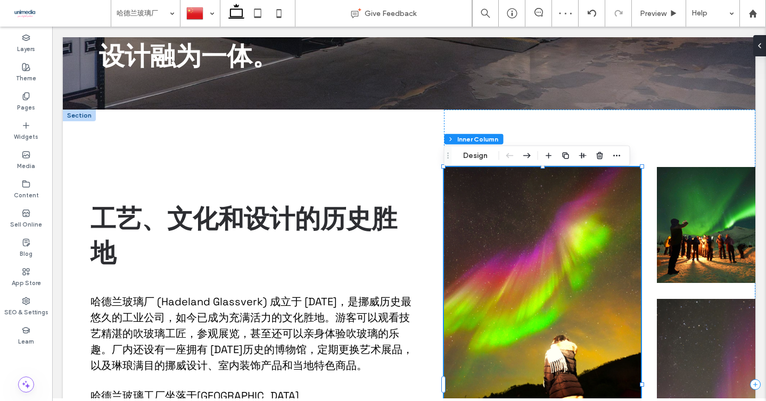
click at [493, 203] on img at bounding box center [542, 318] width 197 height 303
click at [480, 152] on button "Manage Image" at bounding box center [489, 156] width 66 height 13
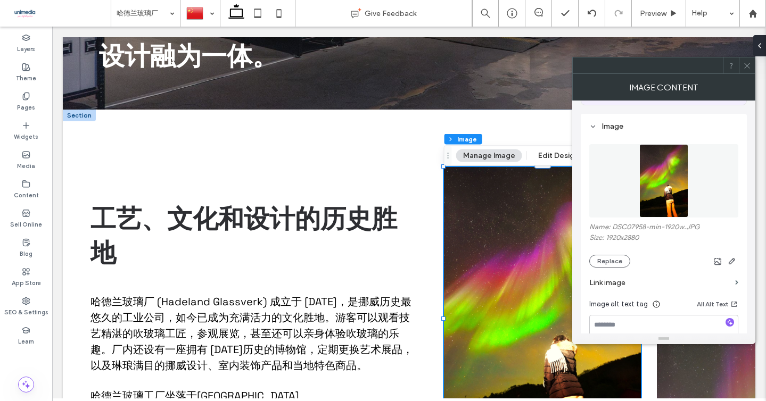
scroll to position [89, 0]
click at [602, 263] on button "Replace" at bounding box center [609, 260] width 41 height 13
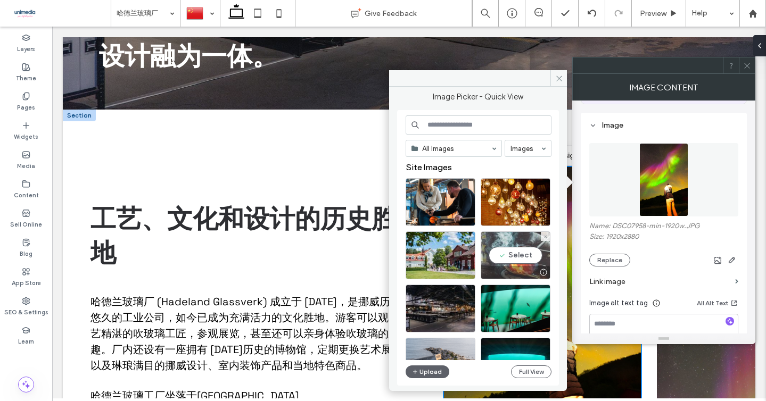
click at [512, 254] on div "Select" at bounding box center [516, 256] width 70 height 48
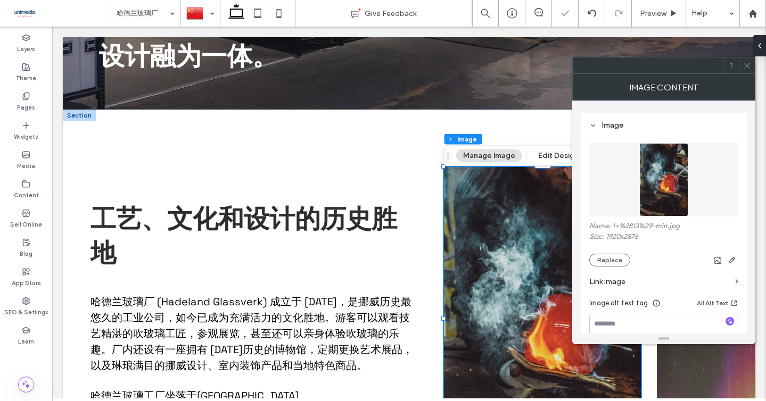
click at [747, 60] on span at bounding box center [747, 65] width 8 height 16
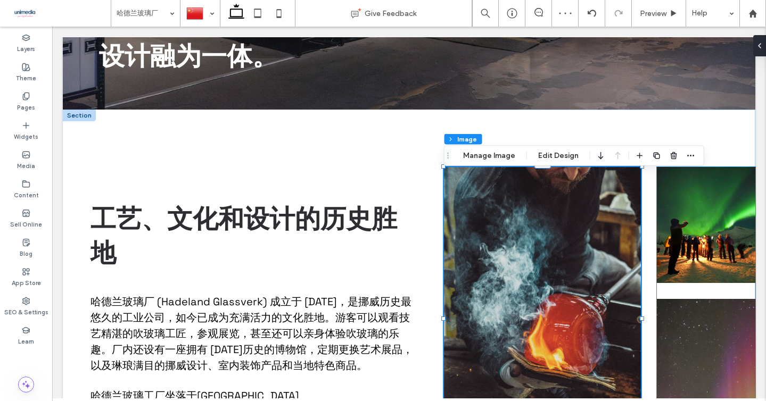
click at [675, 210] on img at bounding box center [706, 225] width 98 height 116
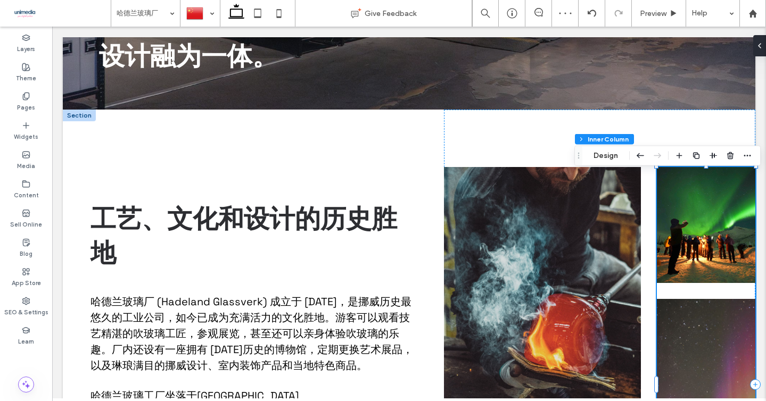
click at [675, 210] on img at bounding box center [706, 225] width 98 height 116
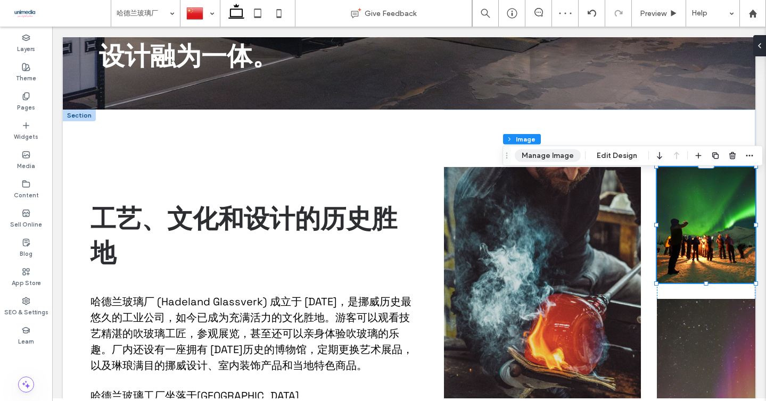
click at [562, 150] on button "Manage Image" at bounding box center [548, 156] width 66 height 13
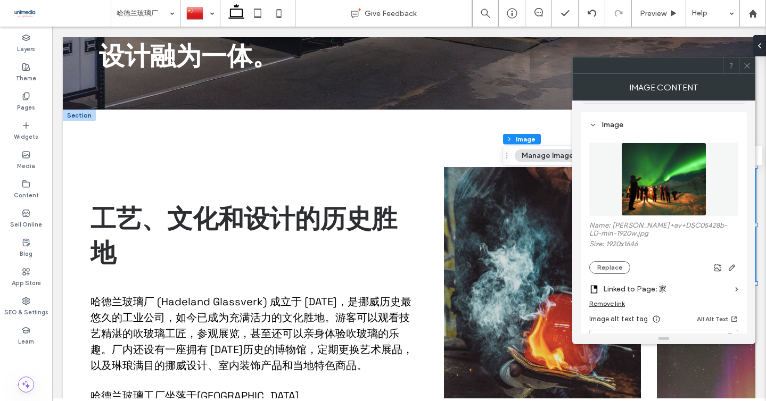
scroll to position [104, 0]
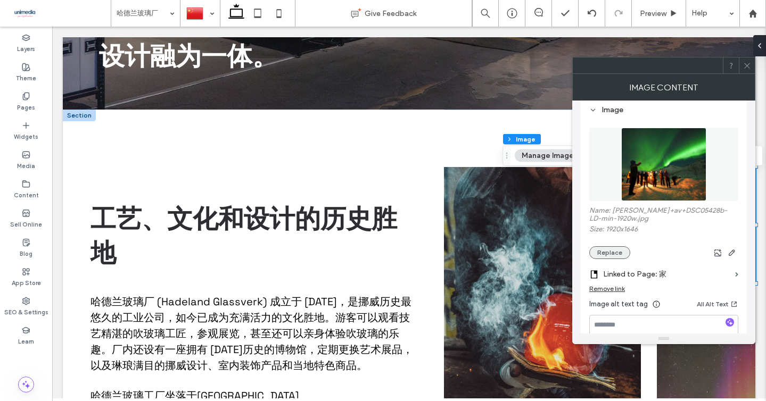
click at [615, 255] on button "Replace" at bounding box center [609, 252] width 41 height 13
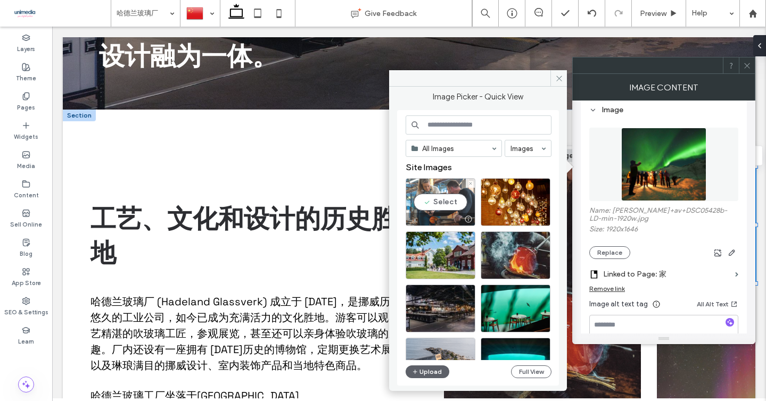
click at [449, 203] on div "Select" at bounding box center [441, 202] width 70 height 48
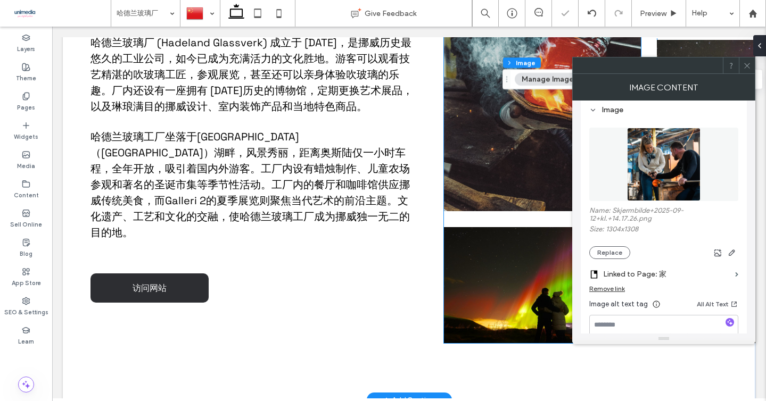
scroll to position [668, 0]
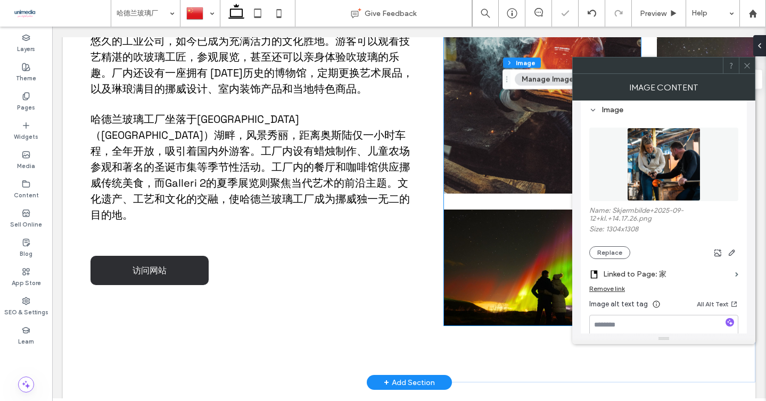
click at [505, 294] on img at bounding box center [542, 268] width 197 height 116
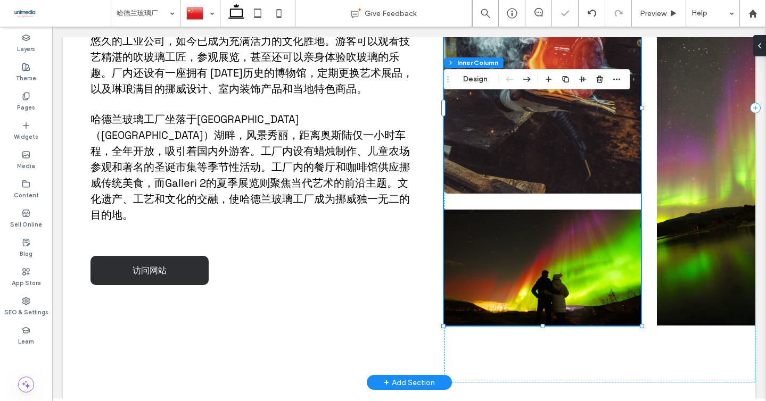
click at [505, 294] on img at bounding box center [542, 268] width 197 height 116
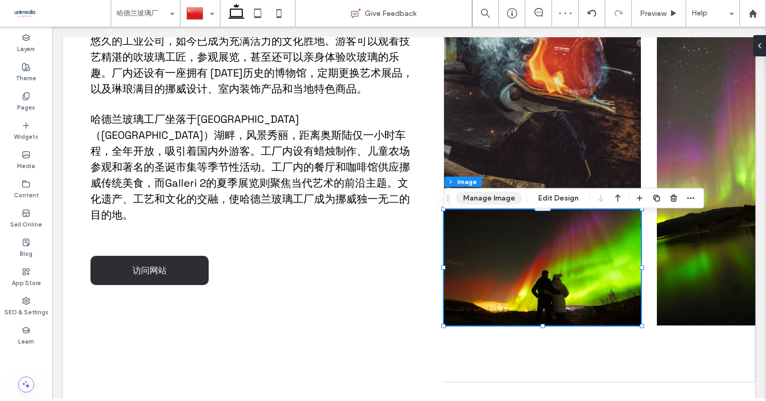
click at [474, 197] on button "Manage Image" at bounding box center [489, 198] width 66 height 13
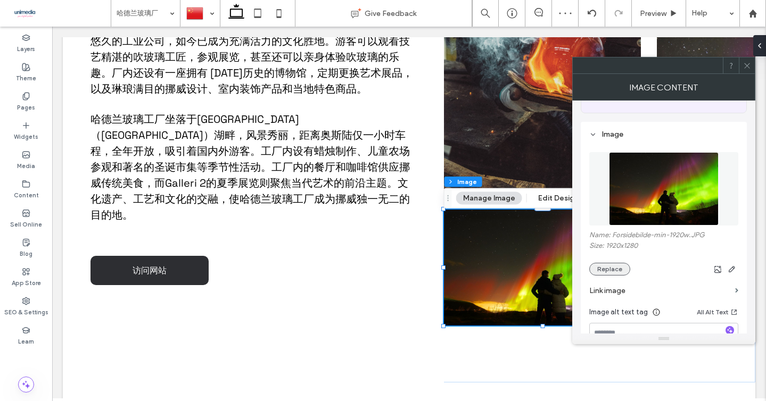
scroll to position [81, 0]
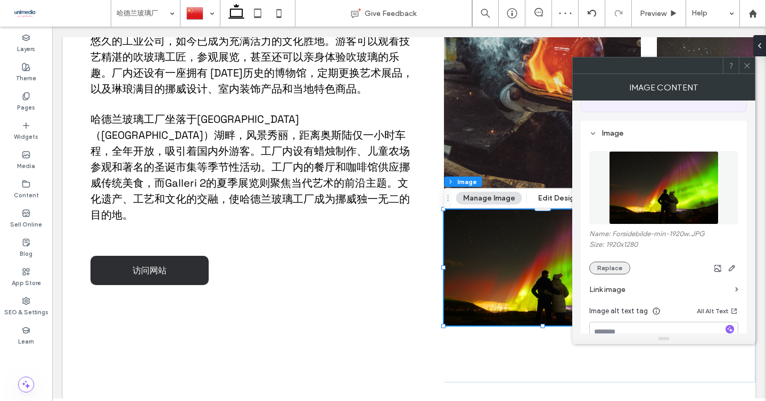
click at [607, 269] on button "Replace" at bounding box center [609, 268] width 41 height 13
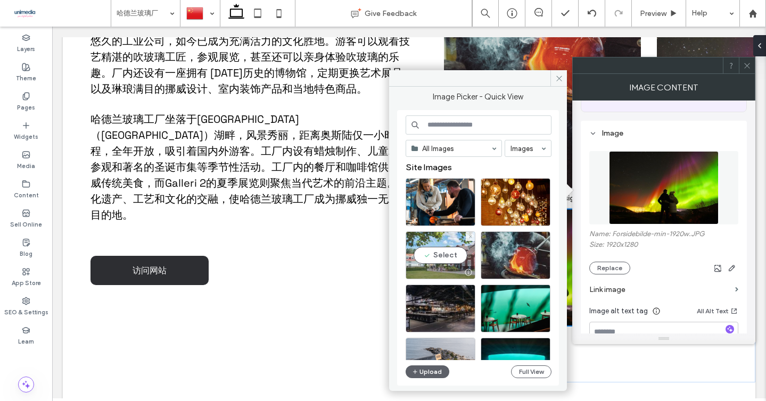
click at [436, 252] on div "Select" at bounding box center [441, 256] width 70 height 48
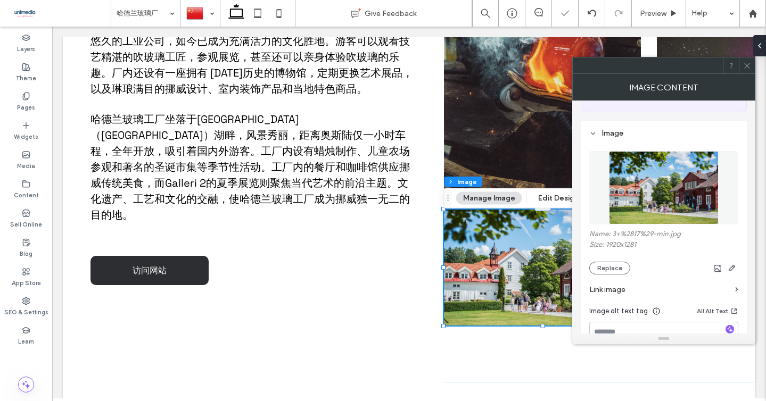
click at [746, 67] on icon at bounding box center [747, 66] width 8 height 8
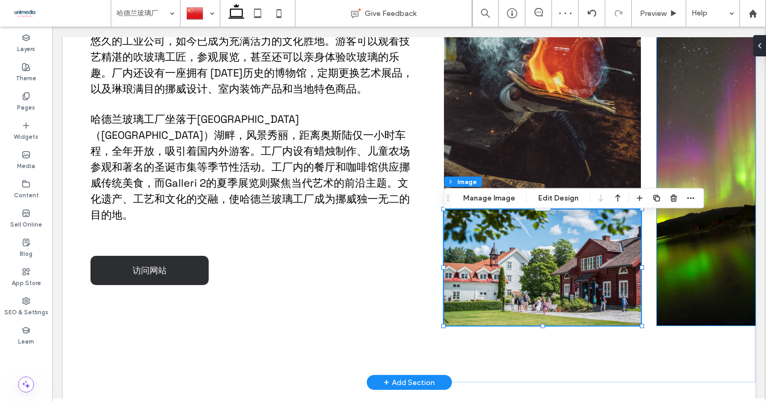
click at [679, 276] on img at bounding box center [706, 173] width 98 height 303
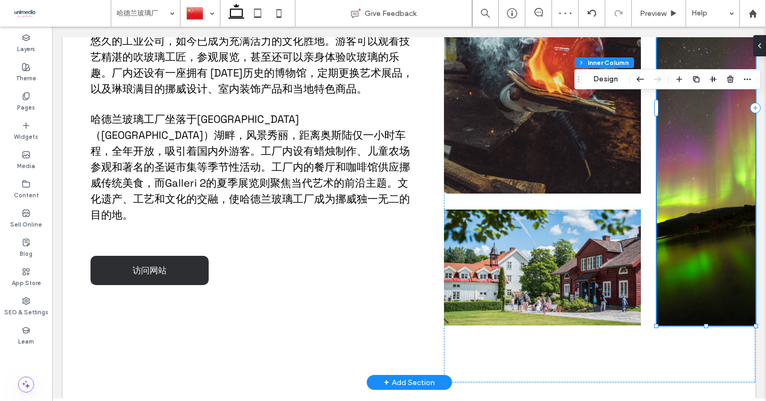
click at [690, 166] on img at bounding box center [706, 173] width 98 height 303
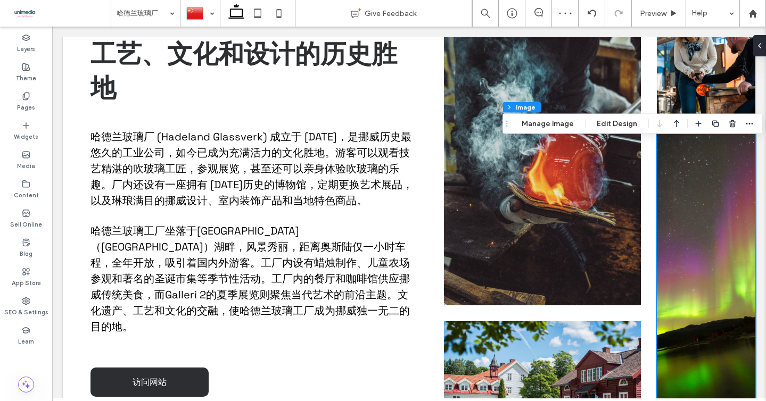
scroll to position [555, 0]
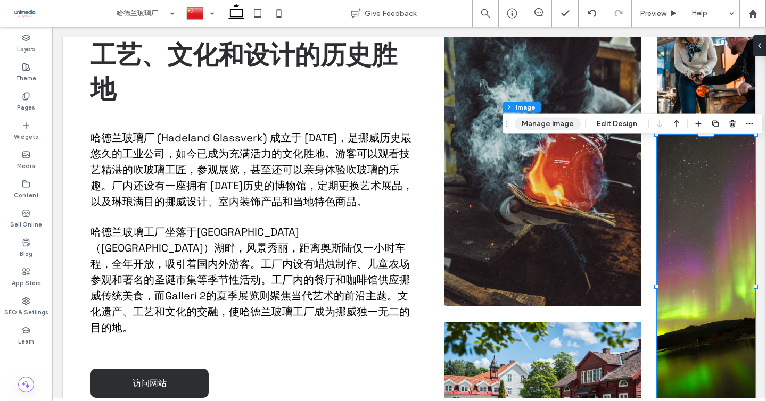
click at [537, 121] on button "Manage Image" at bounding box center [548, 124] width 66 height 13
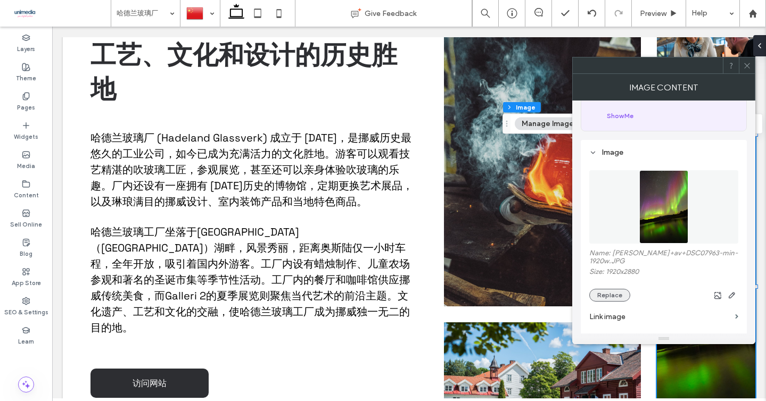
scroll to position [63, 0]
click at [609, 287] on button "Replace" at bounding box center [609, 293] width 41 height 13
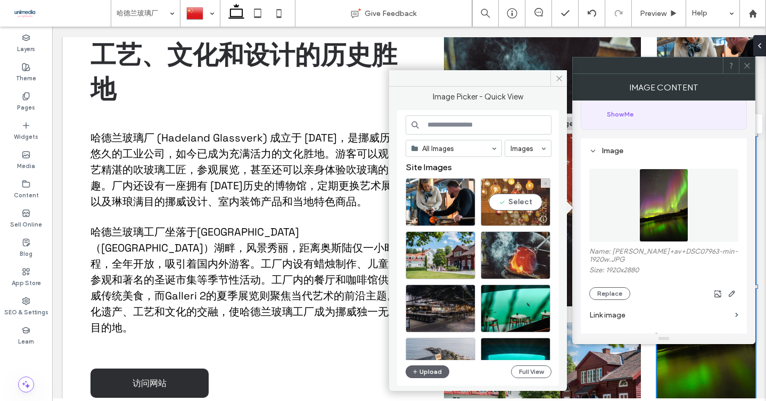
click at [518, 204] on div "Select" at bounding box center [516, 202] width 70 height 48
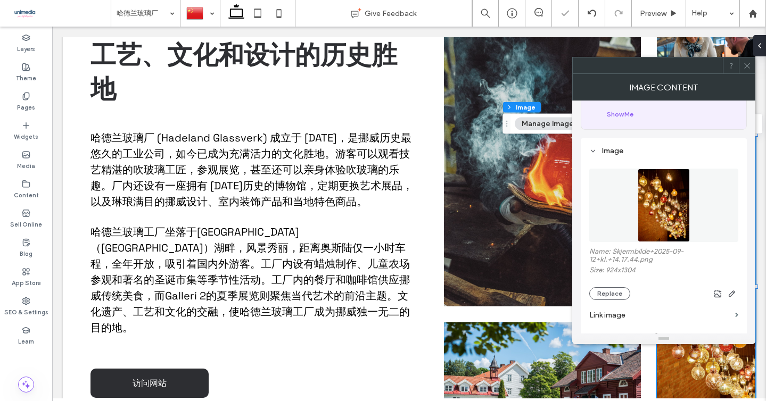
click at [746, 65] on icon at bounding box center [747, 66] width 8 height 8
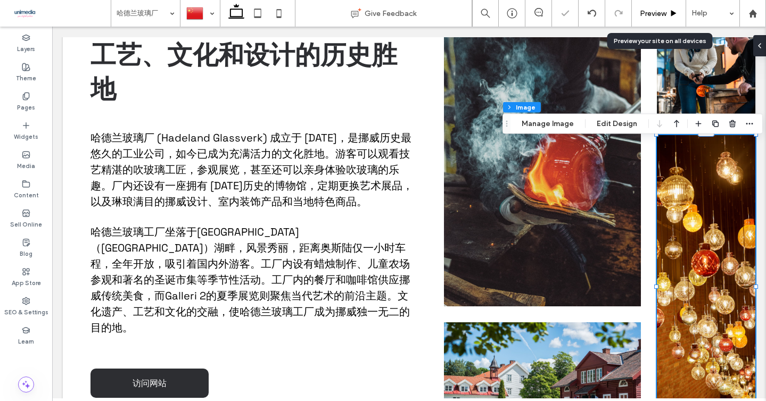
click at [646, 7] on div "Preview" at bounding box center [659, 13] width 54 height 27
click at [650, 10] on span "Preview" at bounding box center [653, 13] width 27 height 9
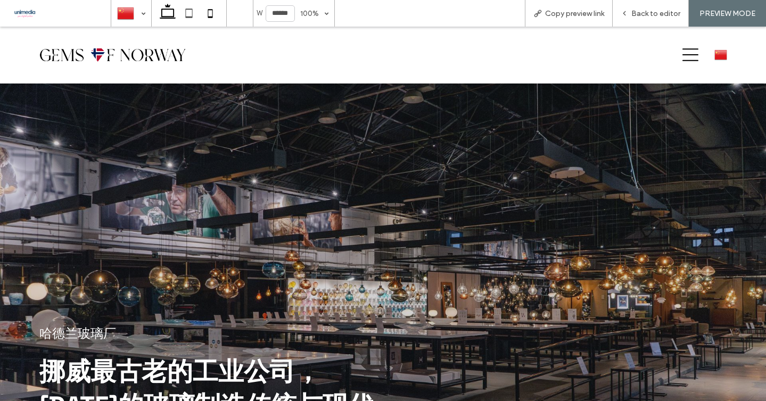
click at [212, 17] on use at bounding box center [210, 13] width 5 height 9
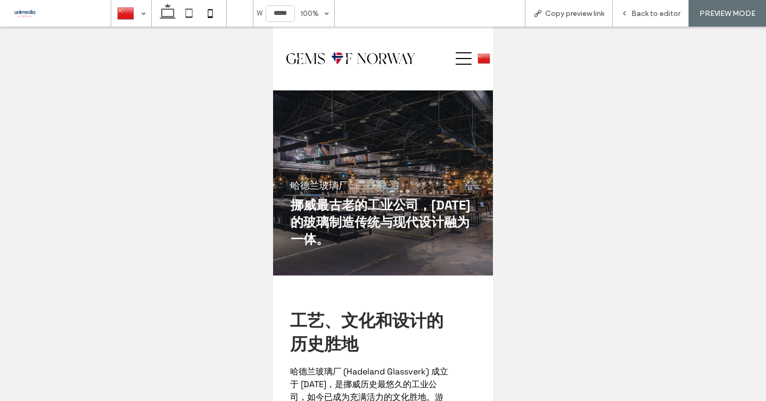
click at [464, 59] on icon at bounding box center [464, 58] width 16 height 13
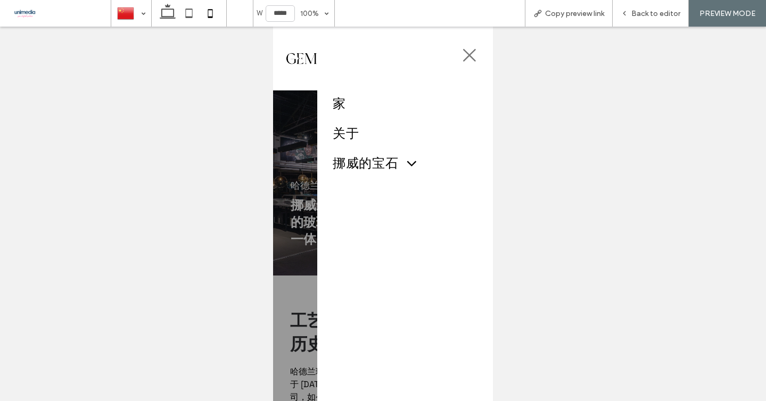
click at [464, 59] on icon at bounding box center [469, 55] width 16 height 16
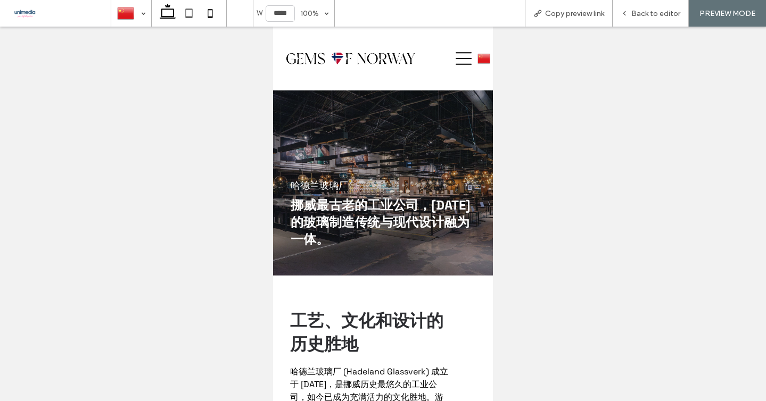
click at [169, 6] on use at bounding box center [168, 11] width 16 height 15
type input "******"
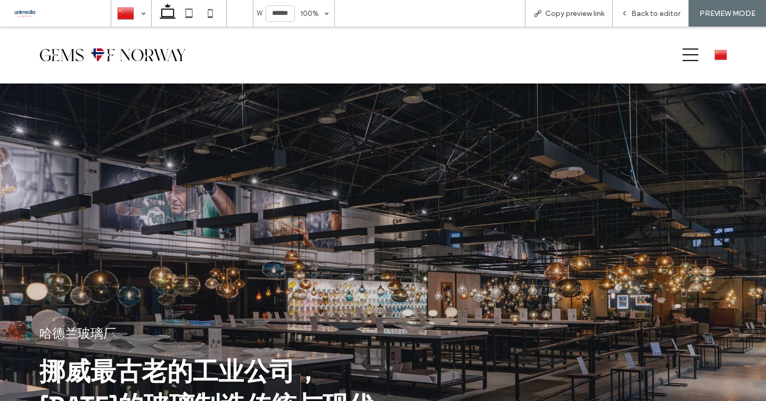
scroll to position [629, 0]
